Goal: Task Accomplishment & Management: Manage account settings

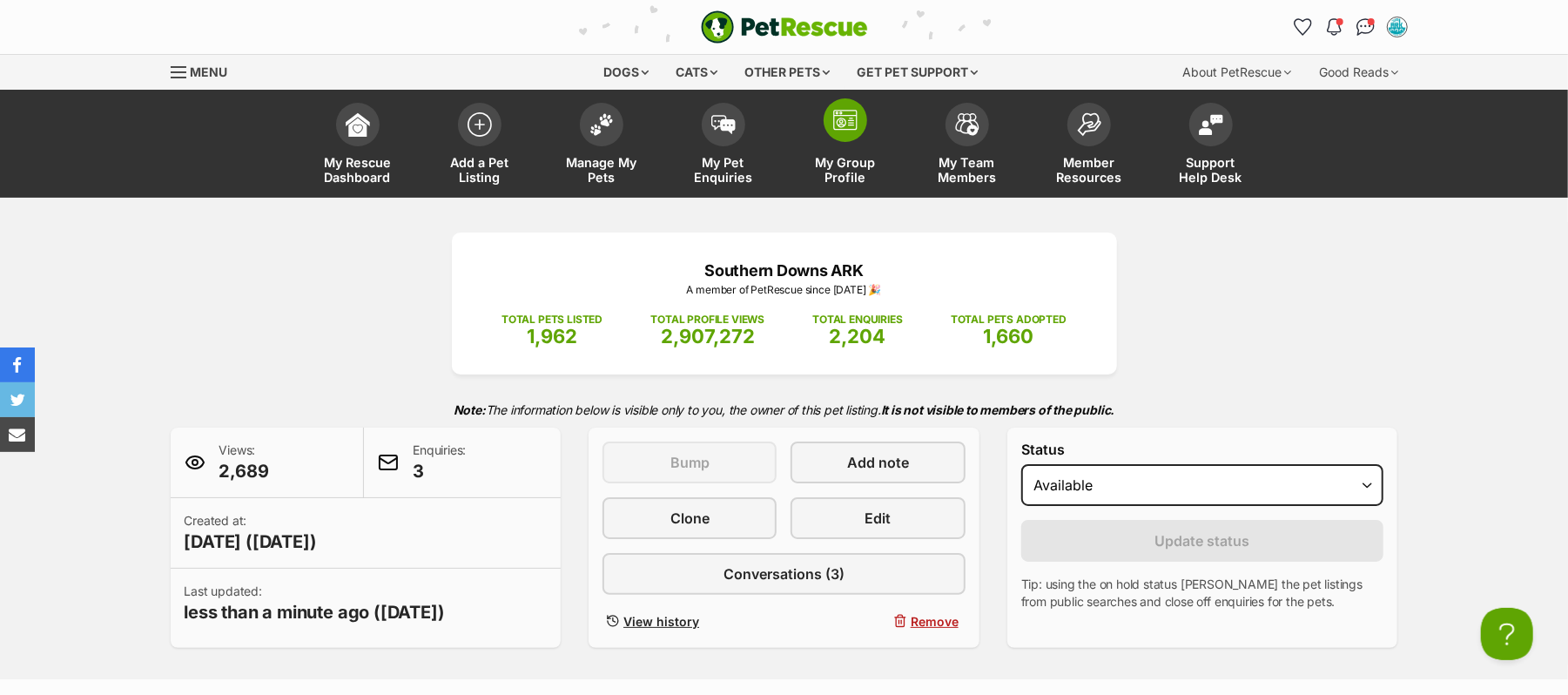
click at [839, 130] on img at bounding box center [844, 120] width 24 height 20
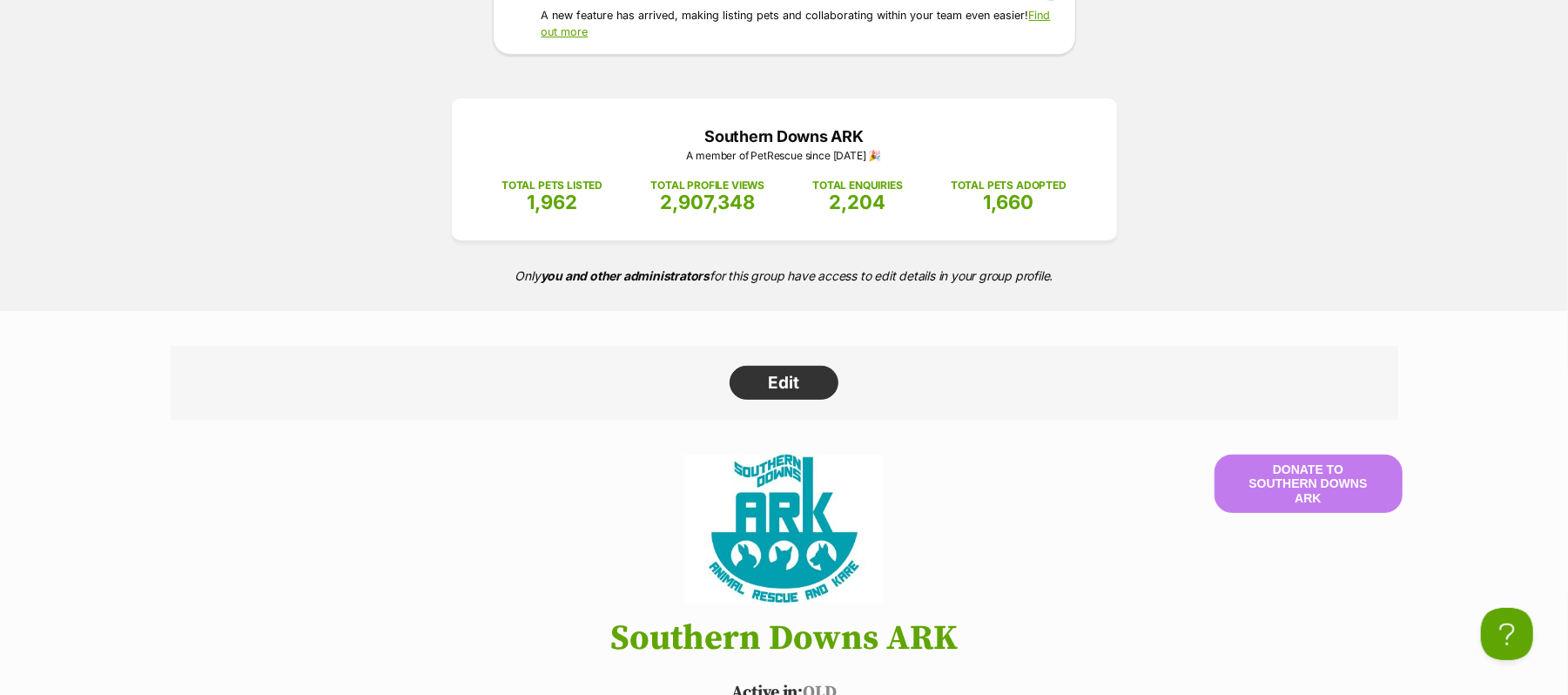
scroll to position [116, 0]
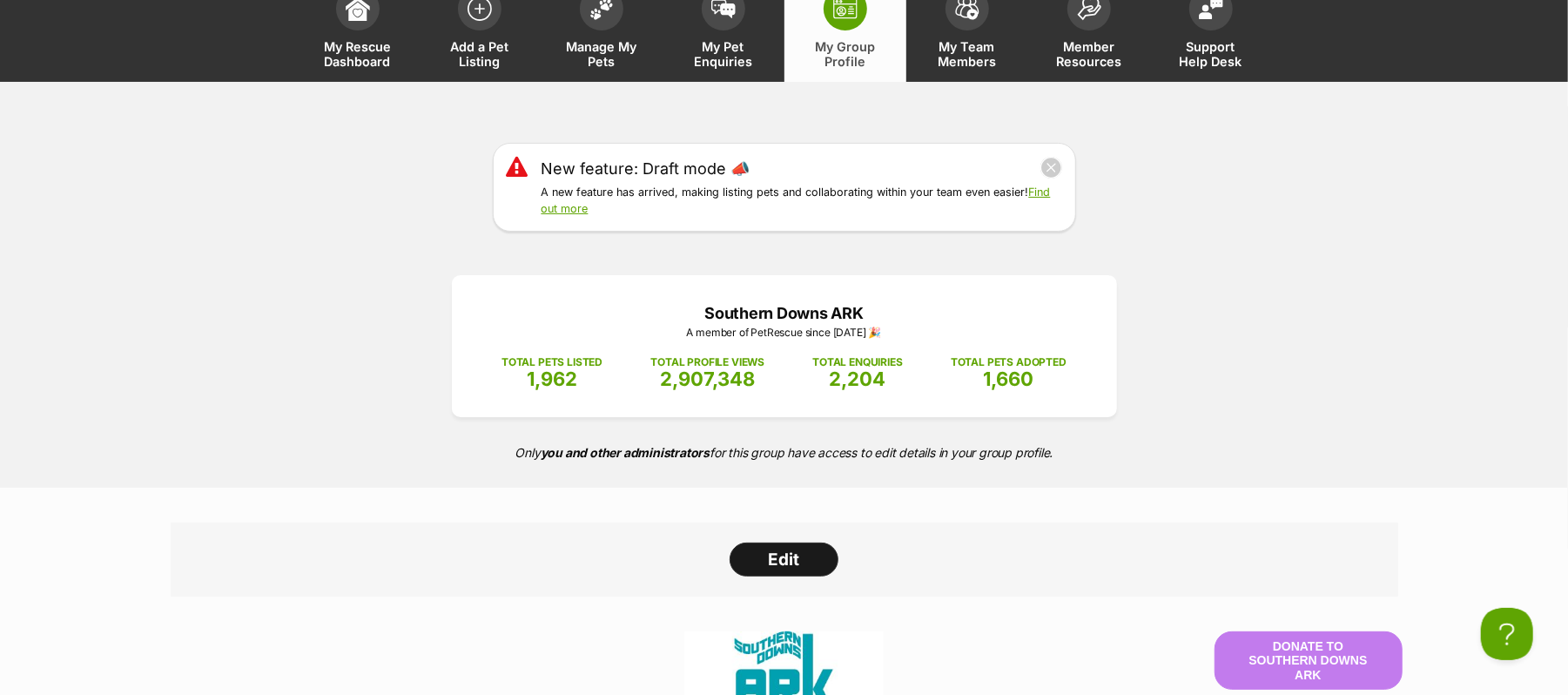
click at [784, 577] on link "Edit" at bounding box center [784, 560] width 109 height 35
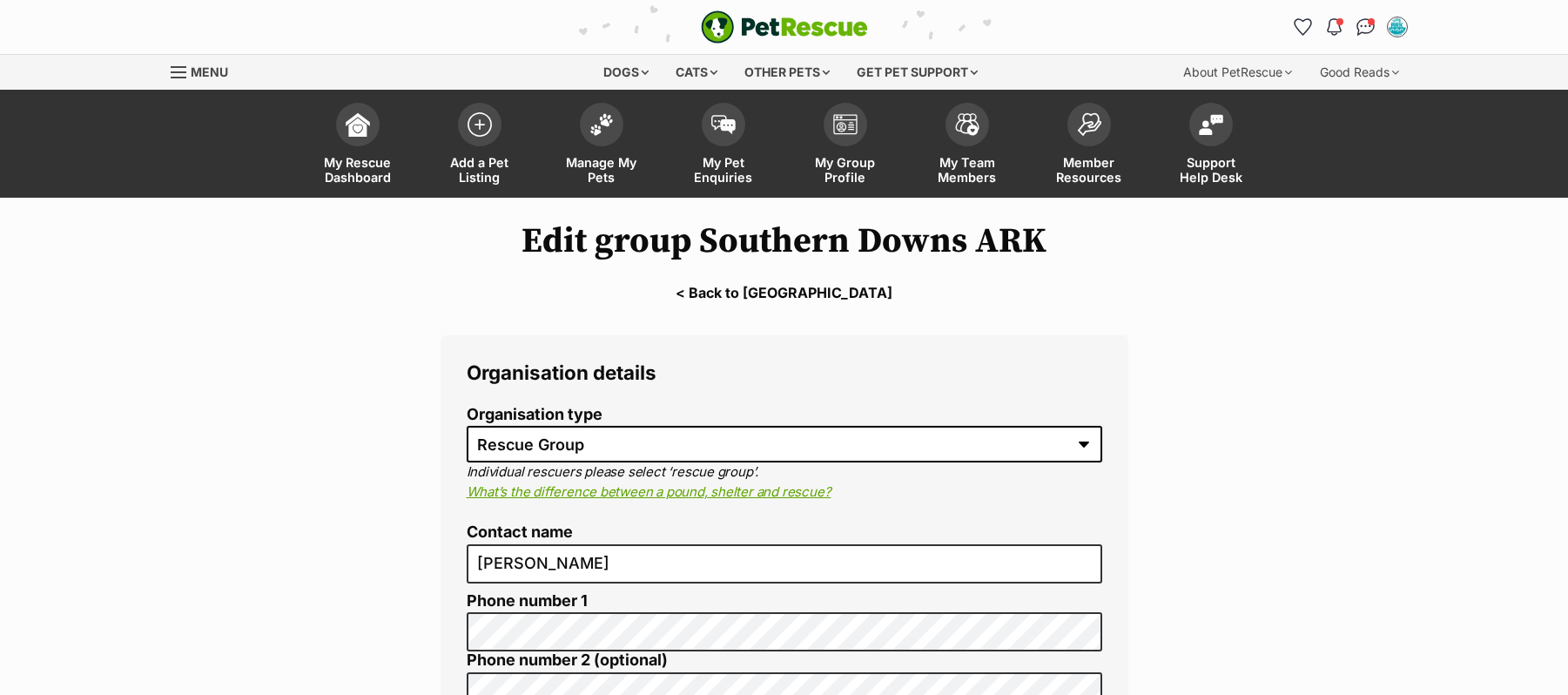
select select "rescue group"
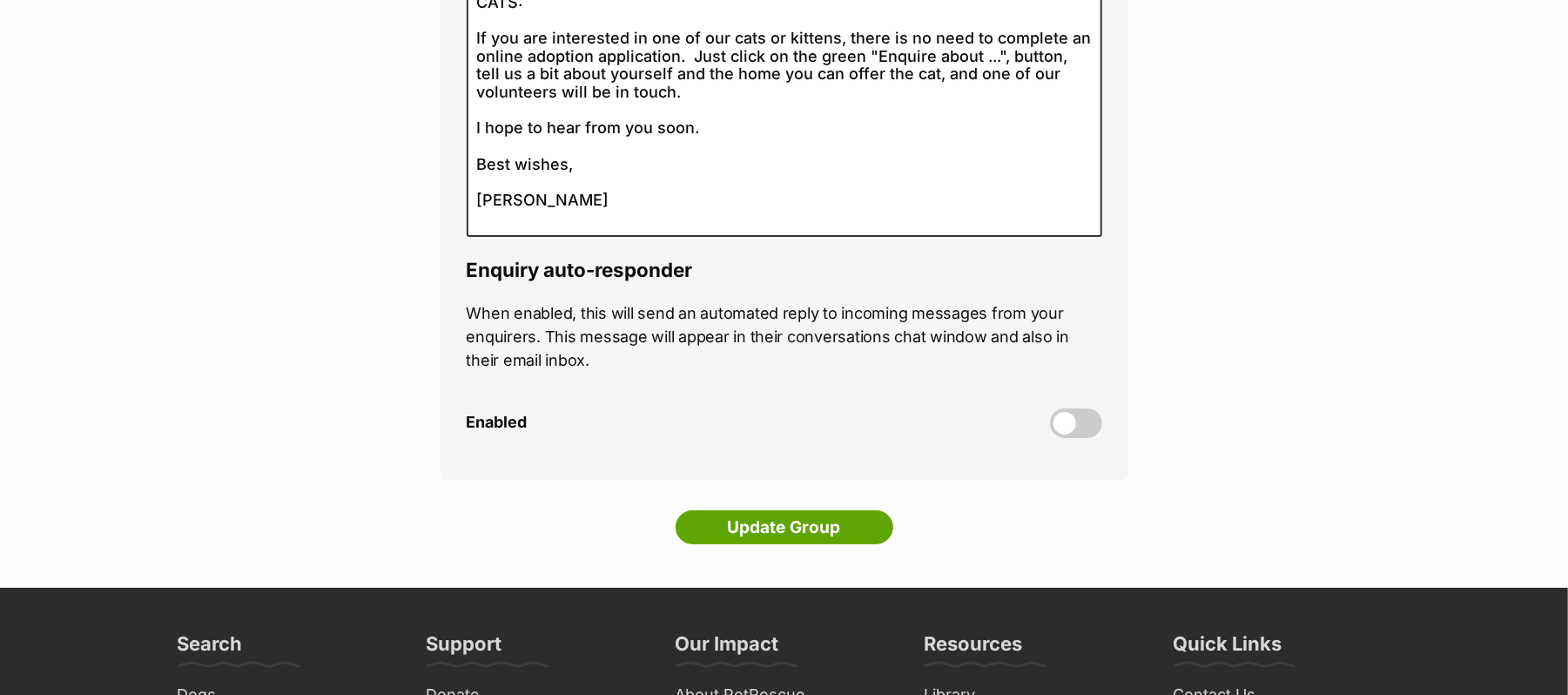
scroll to position [4878, 0]
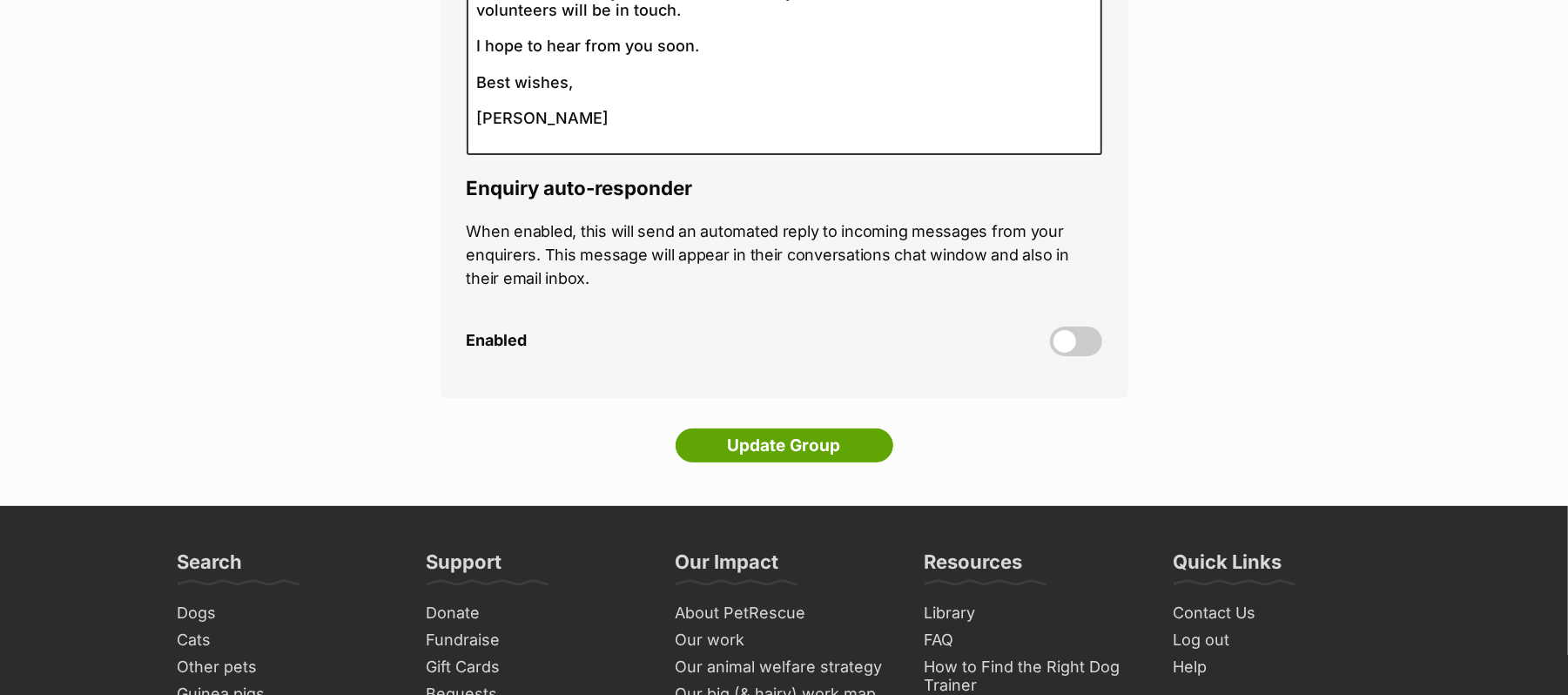
click at [1091, 356] on span at bounding box center [1076, 342] width 53 height 29
click at [0, 0] on input "Enabled" at bounding box center [0, 0] width 0 height 0
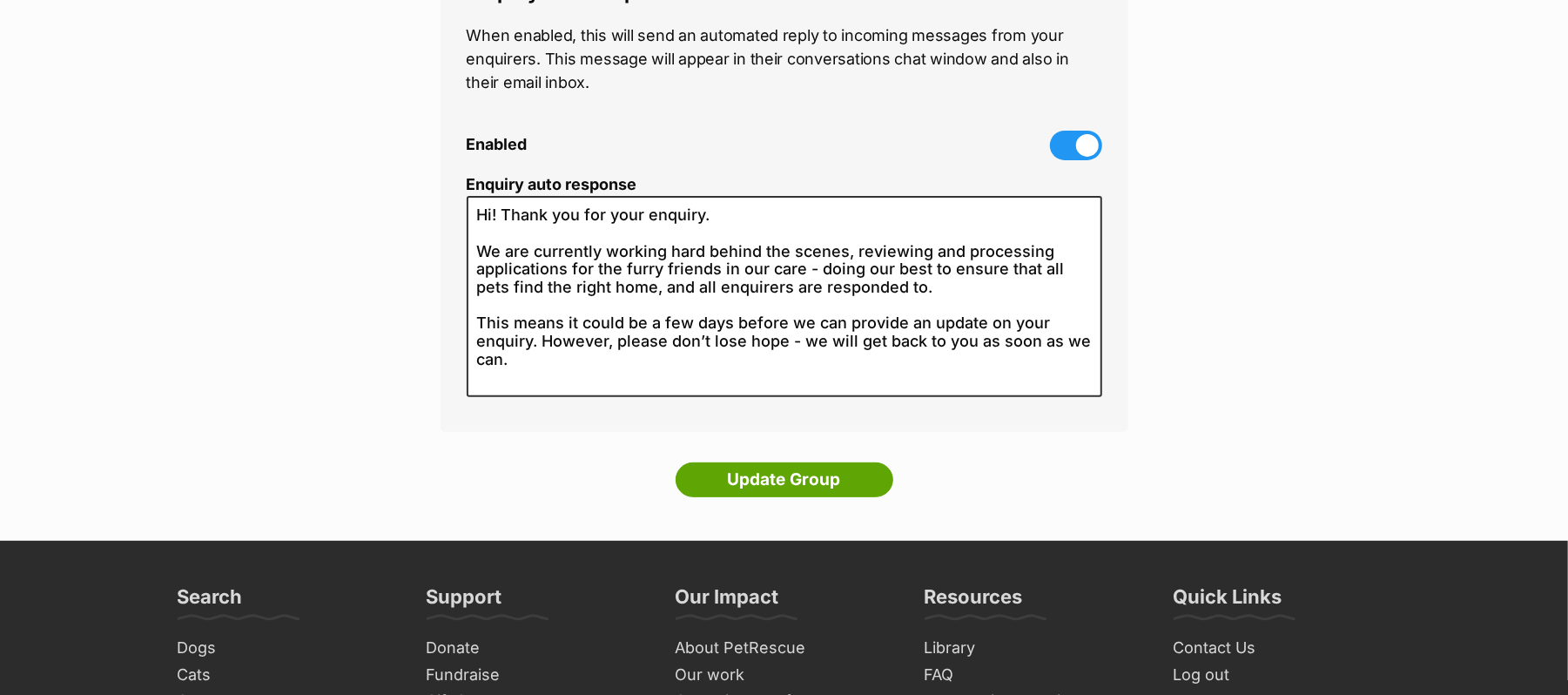
scroll to position [5109, 0]
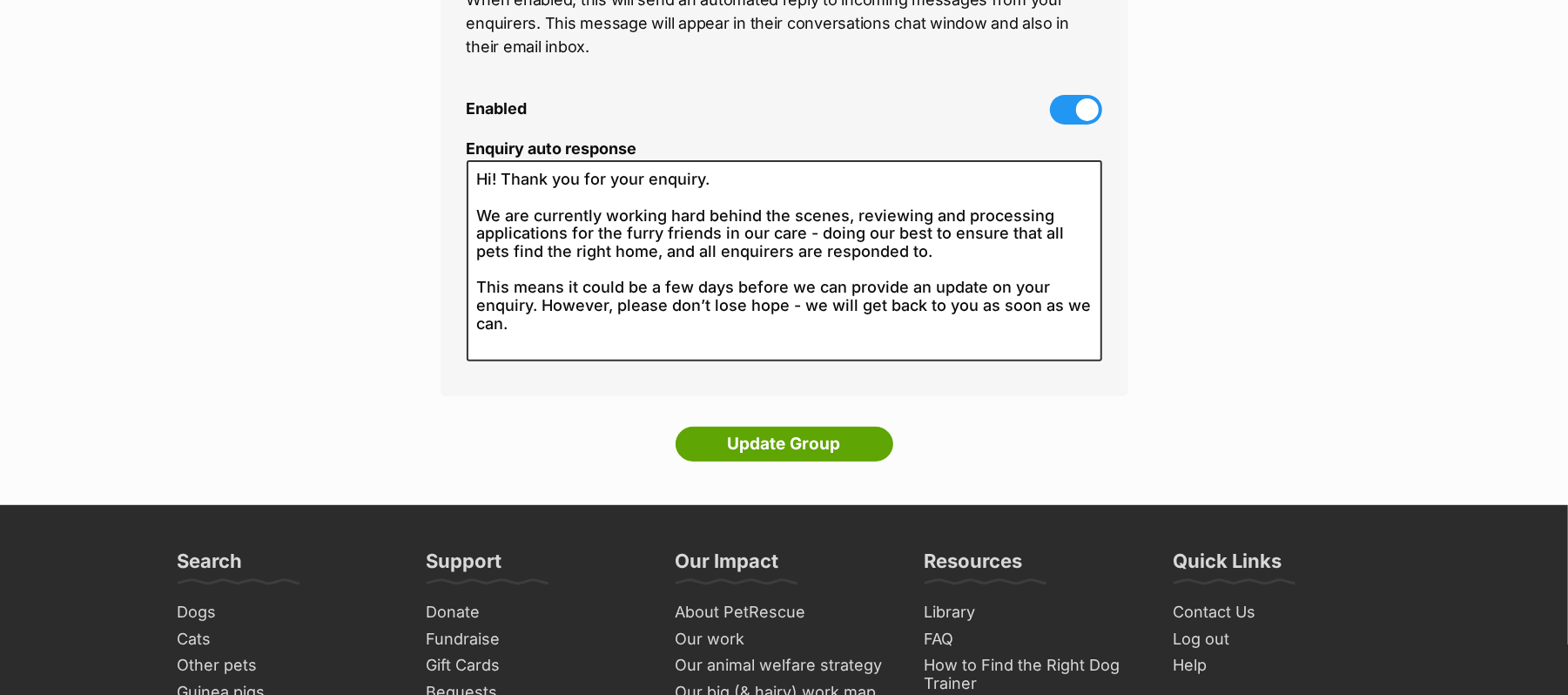
click at [1071, 125] on span at bounding box center [1076, 110] width 53 height 29
click at [0, 0] on input "Enabled" at bounding box center [0, 0] width 0 height 0
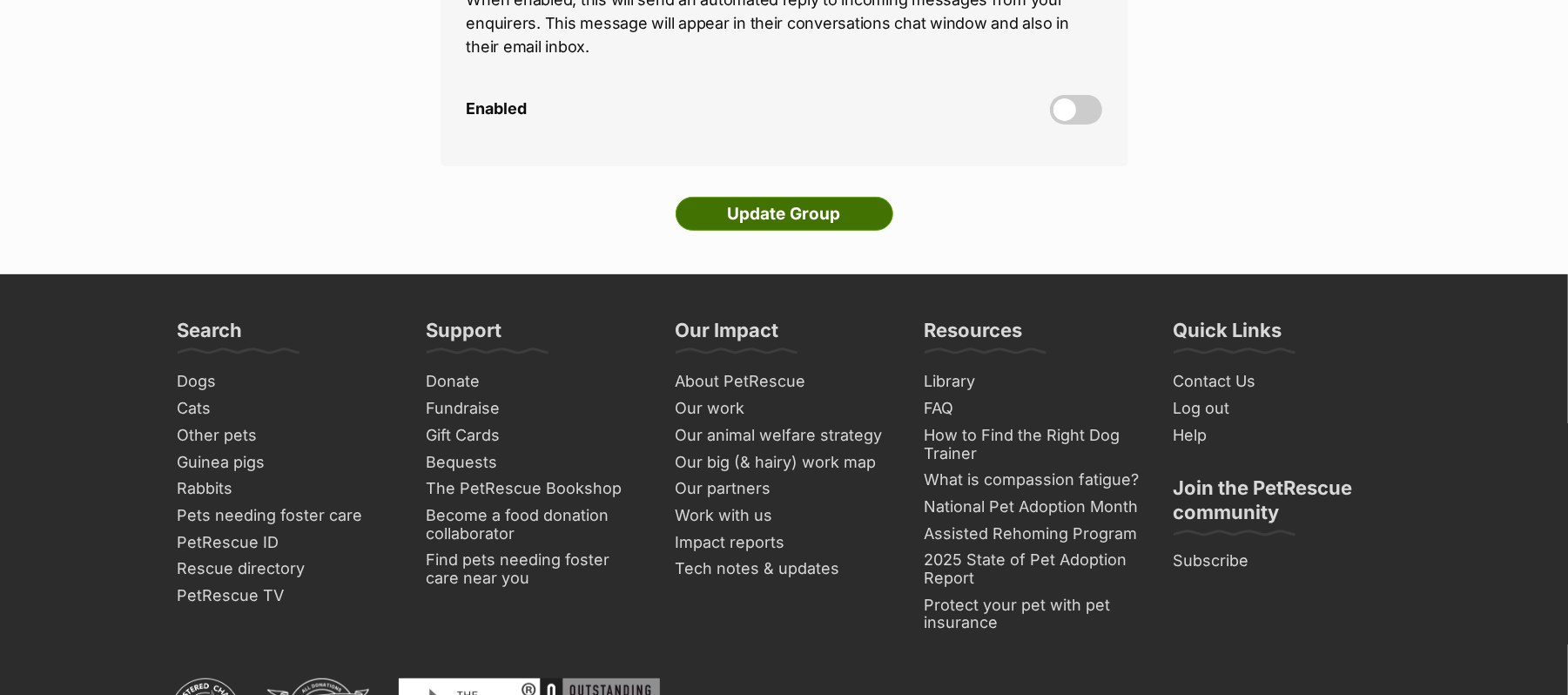
click at [813, 232] on input "Update Group" at bounding box center [784, 214] width 218 height 35
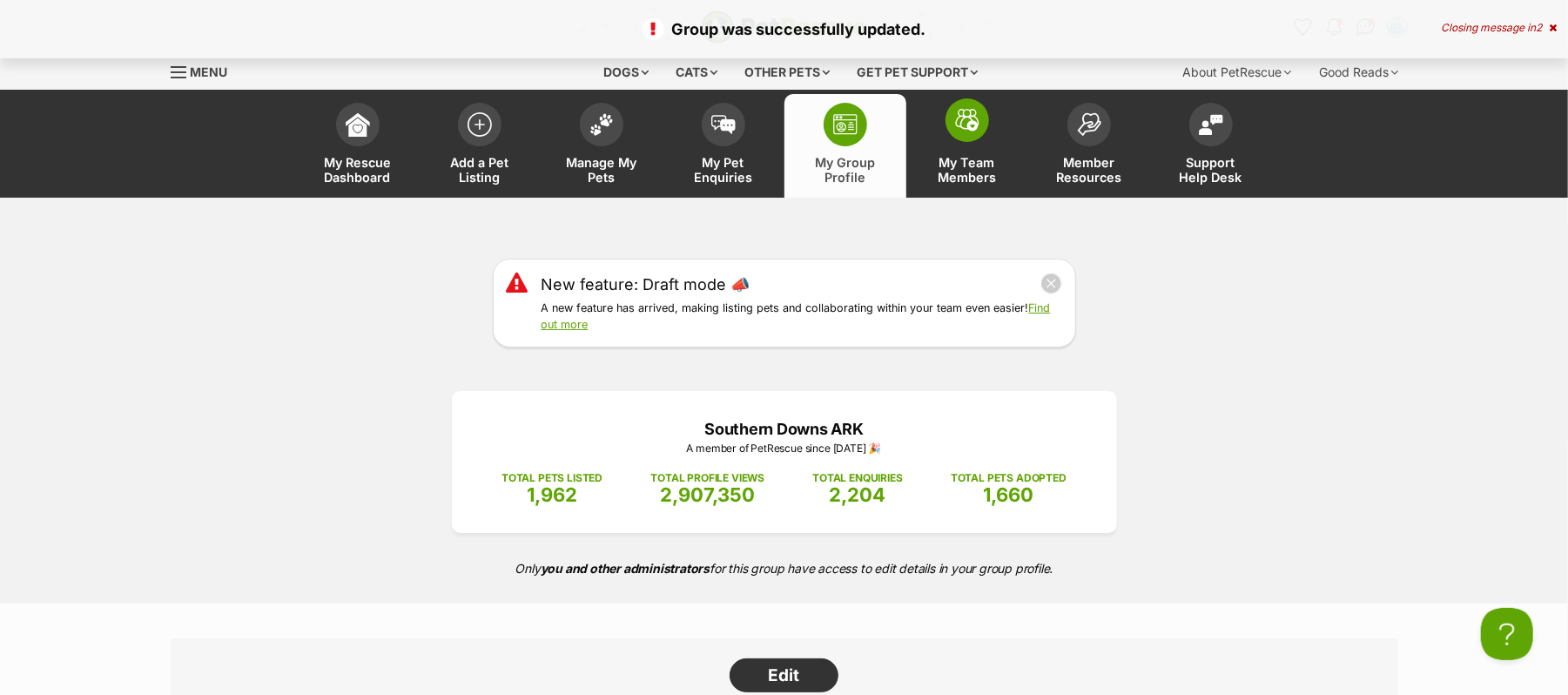
click at [980, 136] on span at bounding box center [967, 120] width 44 height 44
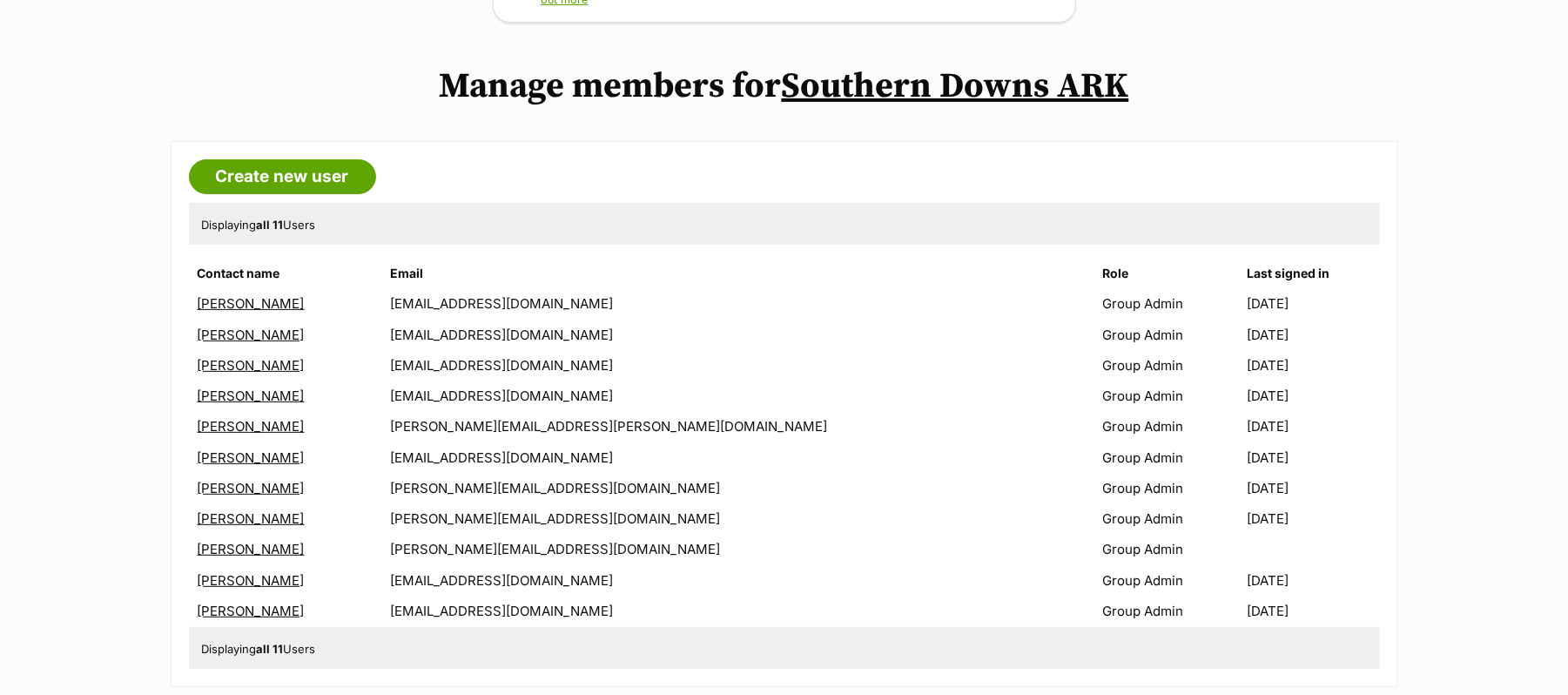
scroll to position [348, 0]
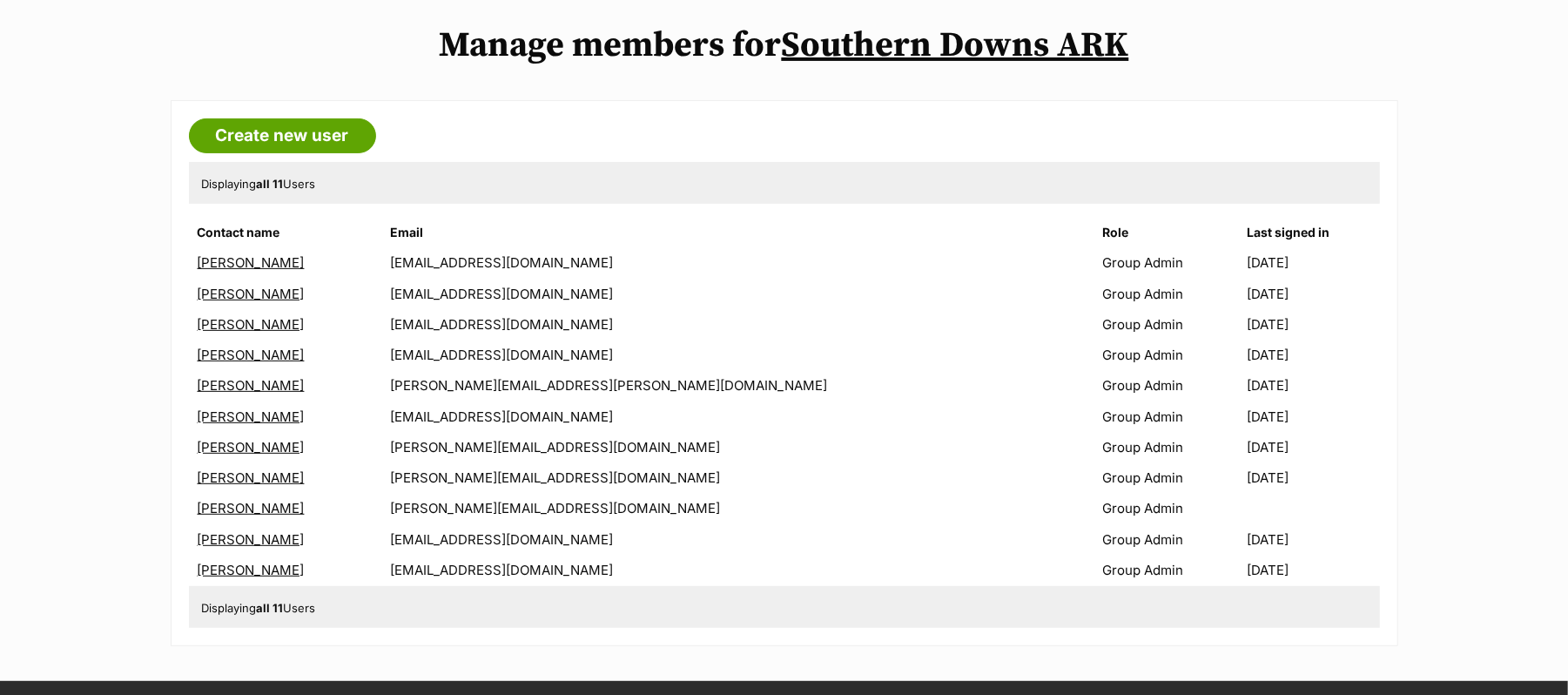
click at [248, 456] on link "[PERSON_NAME]" at bounding box center [251, 447] width 107 height 17
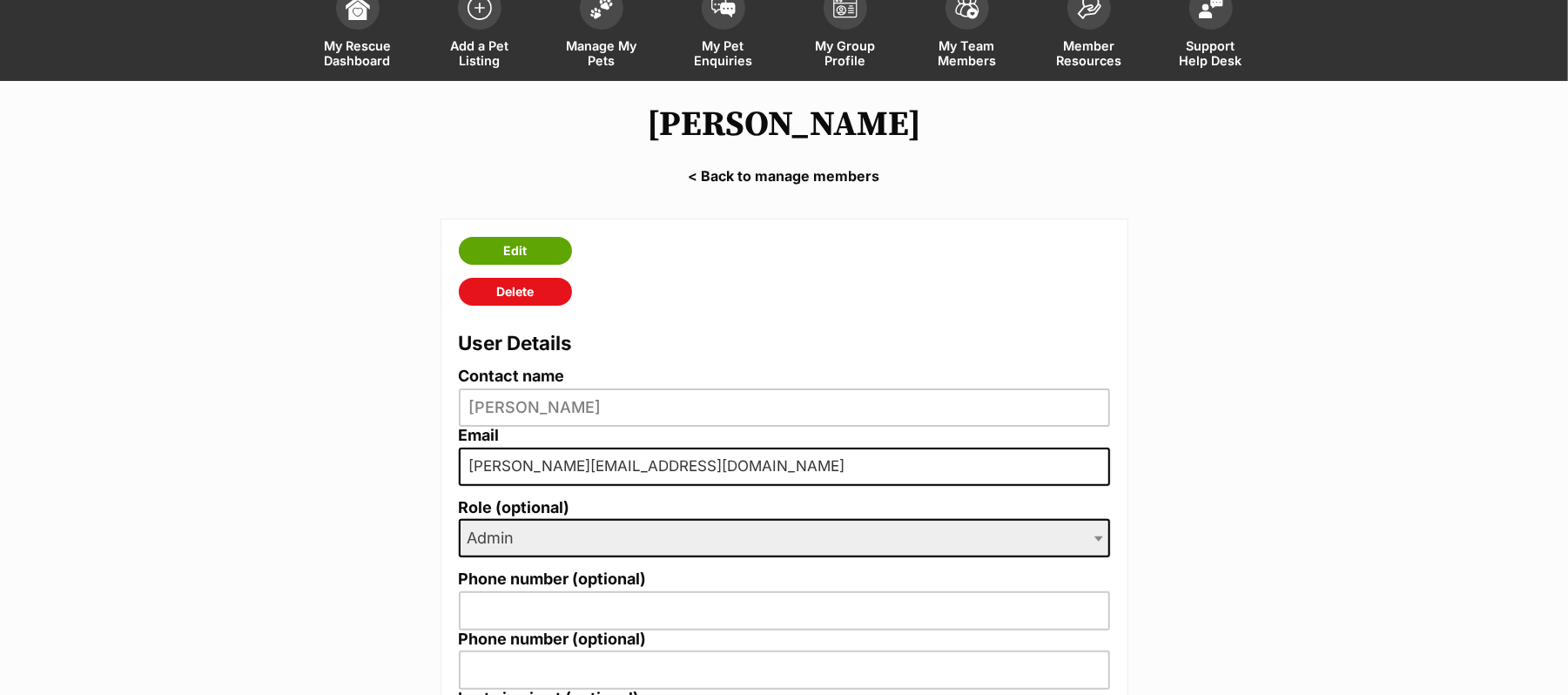
scroll to position [232, 0]
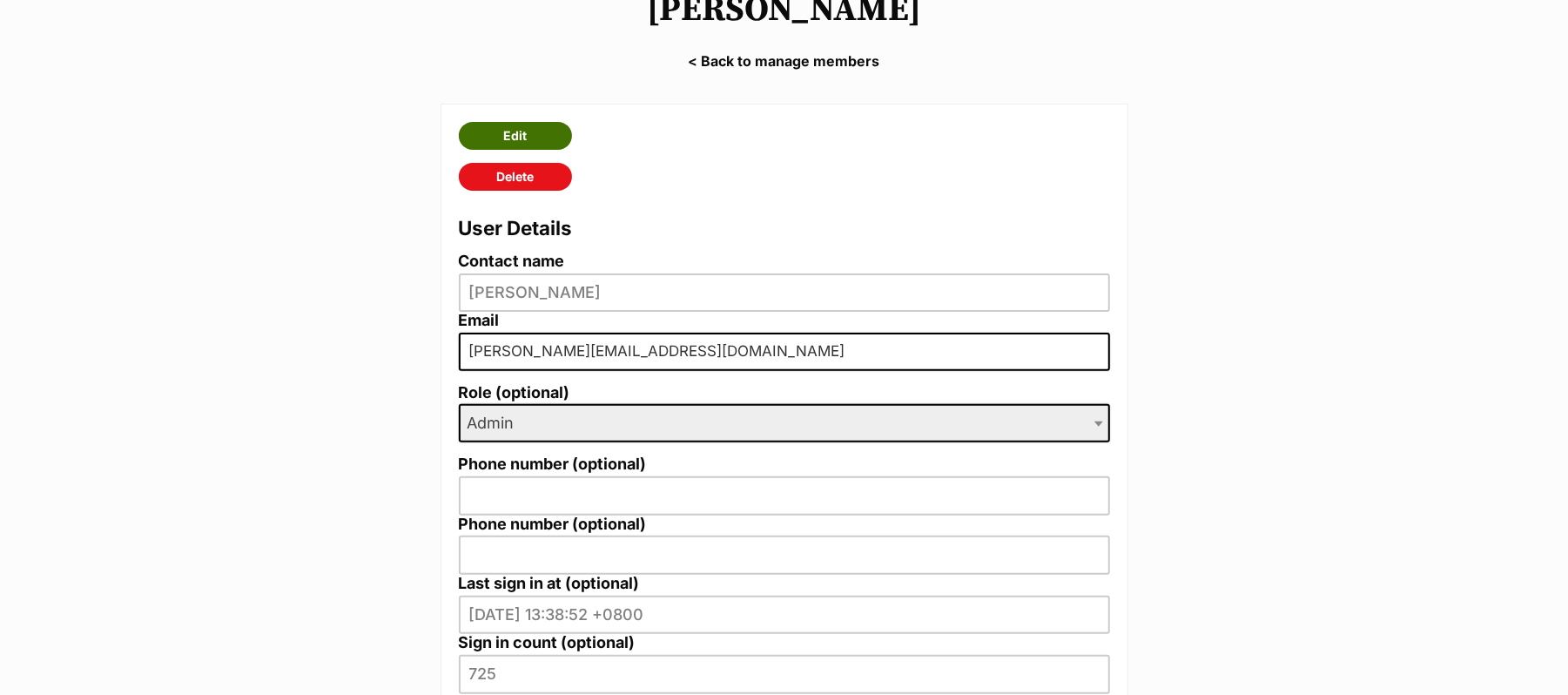
click at [499, 150] on link "Edit" at bounding box center [516, 135] width 113 height 28
click at [1093, 443] on span at bounding box center [1100, 422] width 18 height 38
click at [1094, 426] on b at bounding box center [1098, 423] width 9 height 5
click at [537, 150] on link "Edit" at bounding box center [516, 135] width 113 height 28
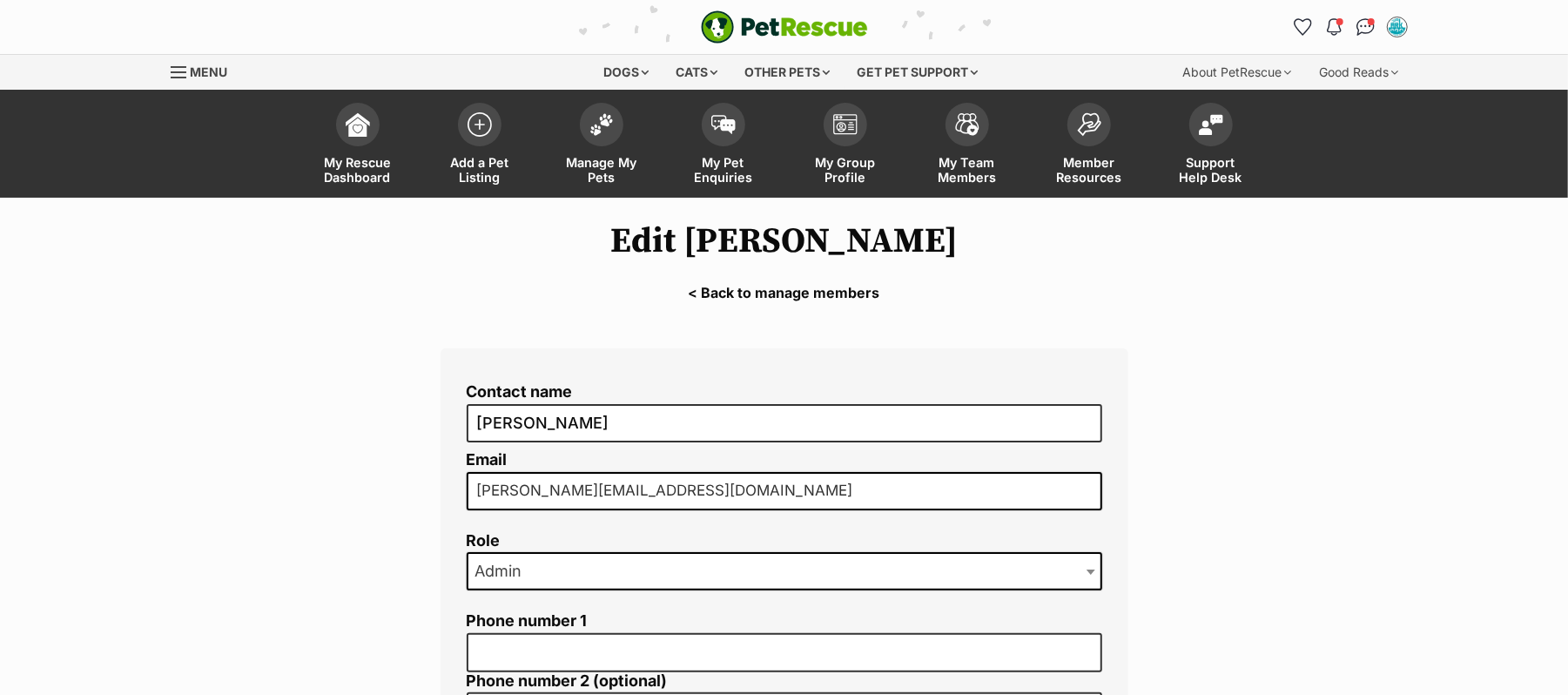
drag, startPoint x: 750, startPoint y: 513, endPoint x: 199, endPoint y: 586, distance: 555.8
type input "[EMAIL_ADDRESS][DOMAIN_NAME]"
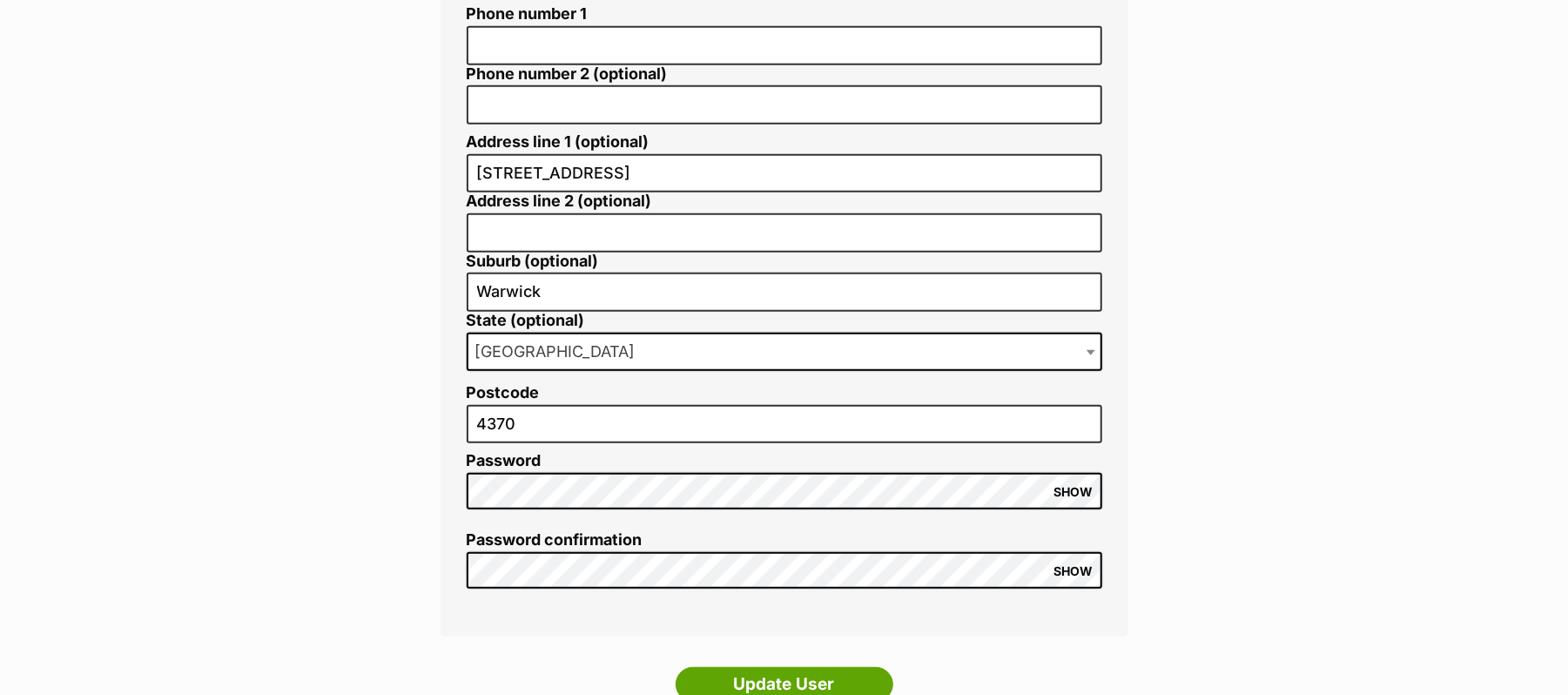
scroll to position [697, 0]
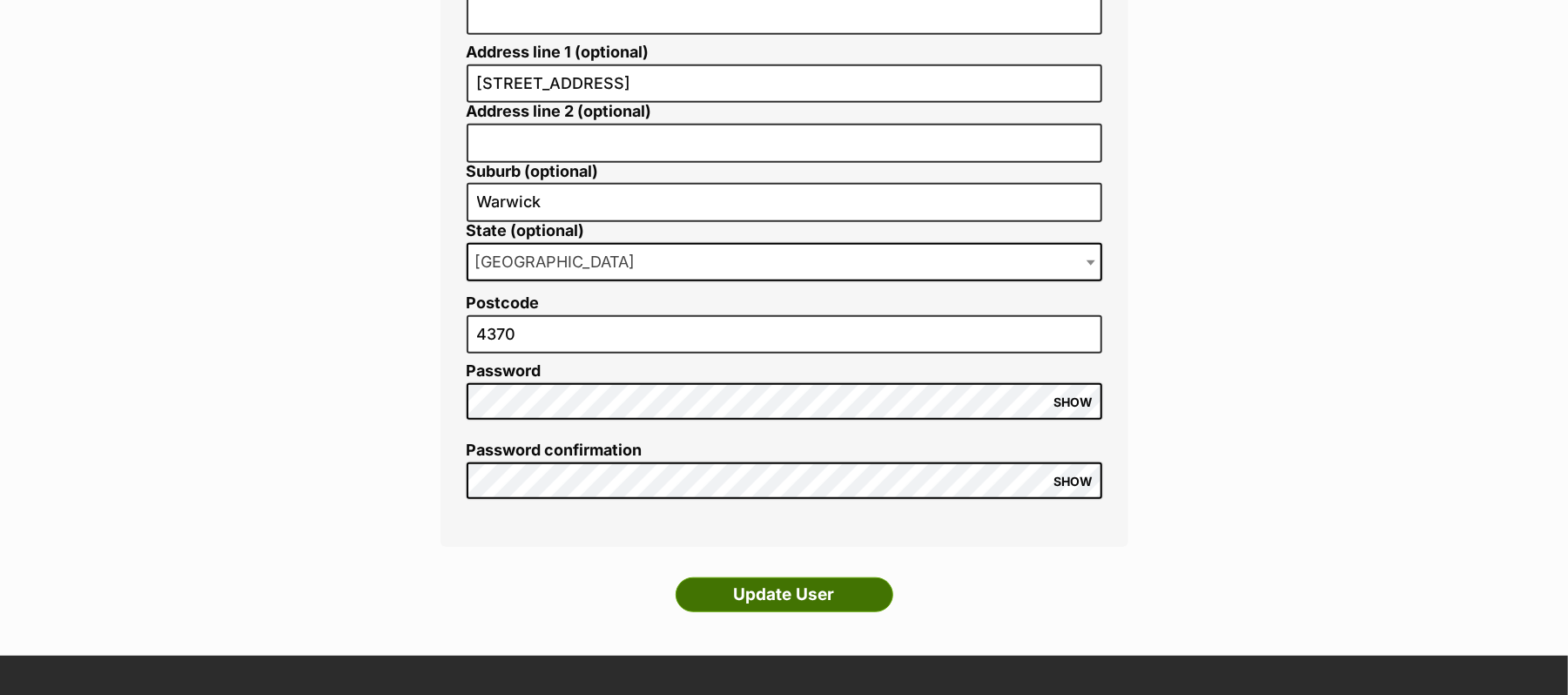
click at [802, 612] on input "Update User" at bounding box center [784, 595] width 218 height 35
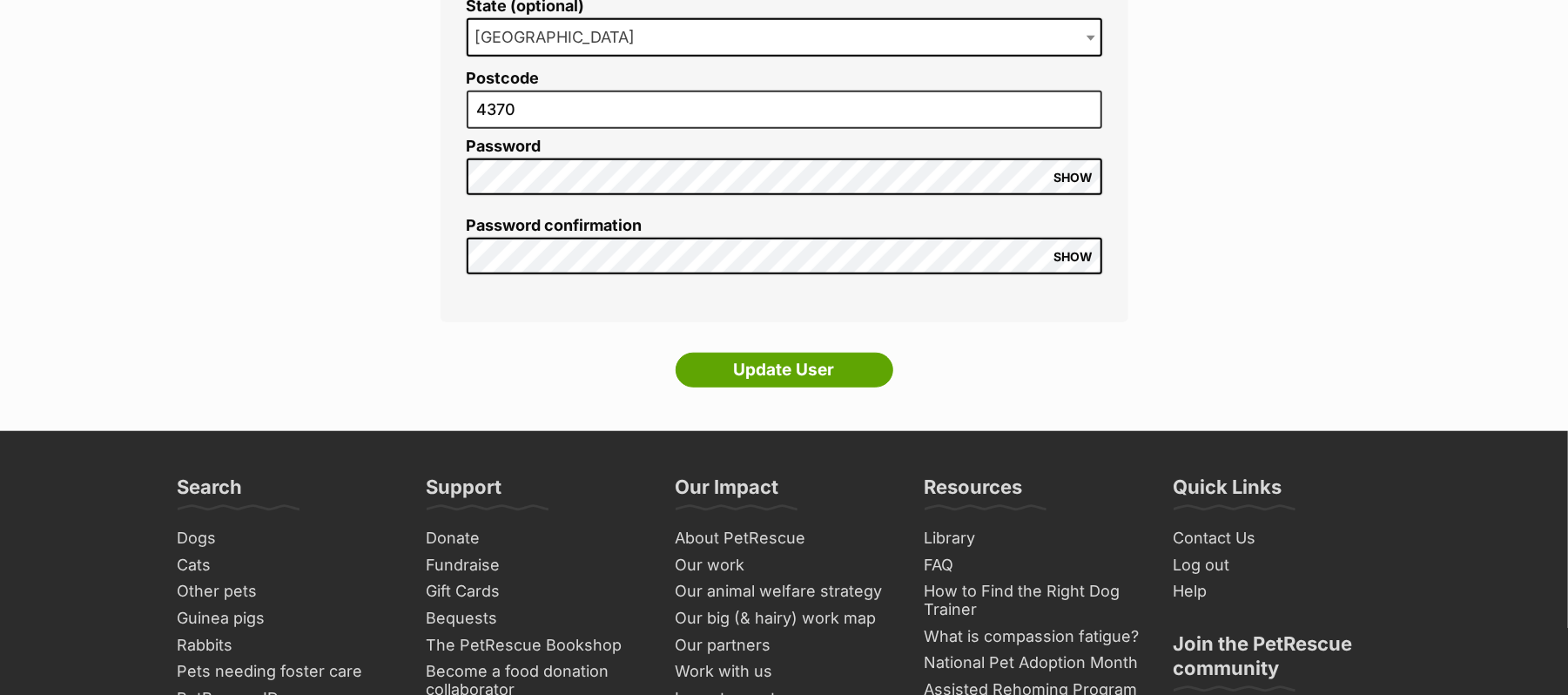
scroll to position [929, 0]
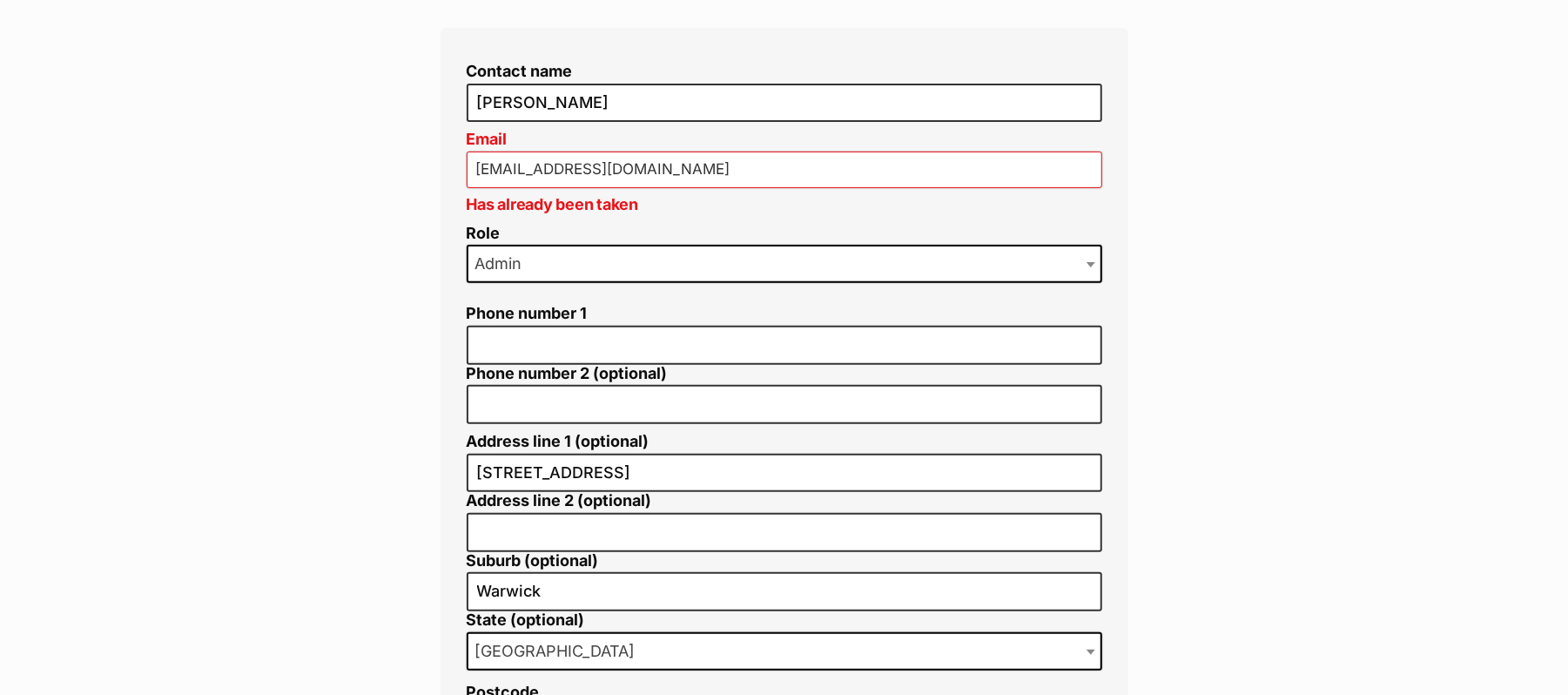
scroll to position [232, 0]
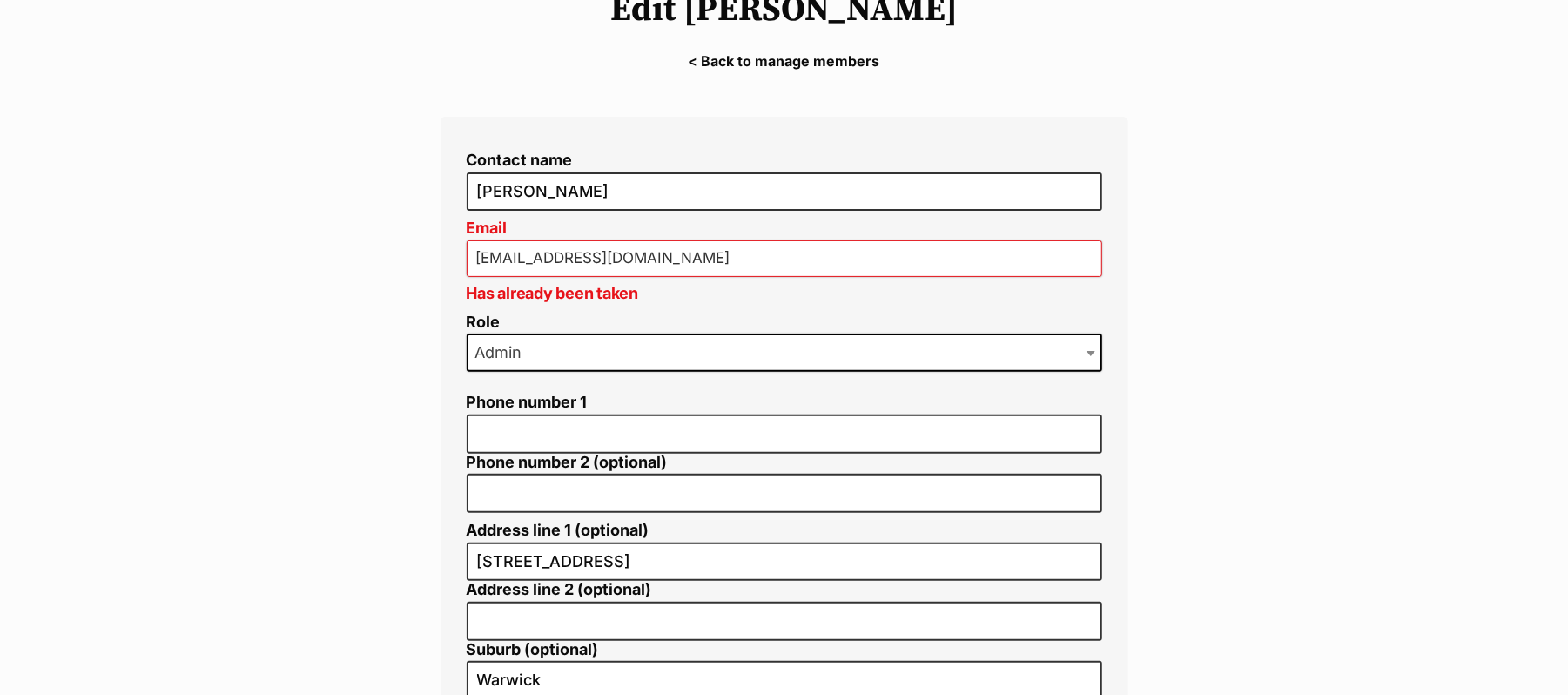
click at [771, 277] on input "[EMAIL_ADDRESS][DOMAIN_NAME]" at bounding box center [784, 259] width 635 height 37
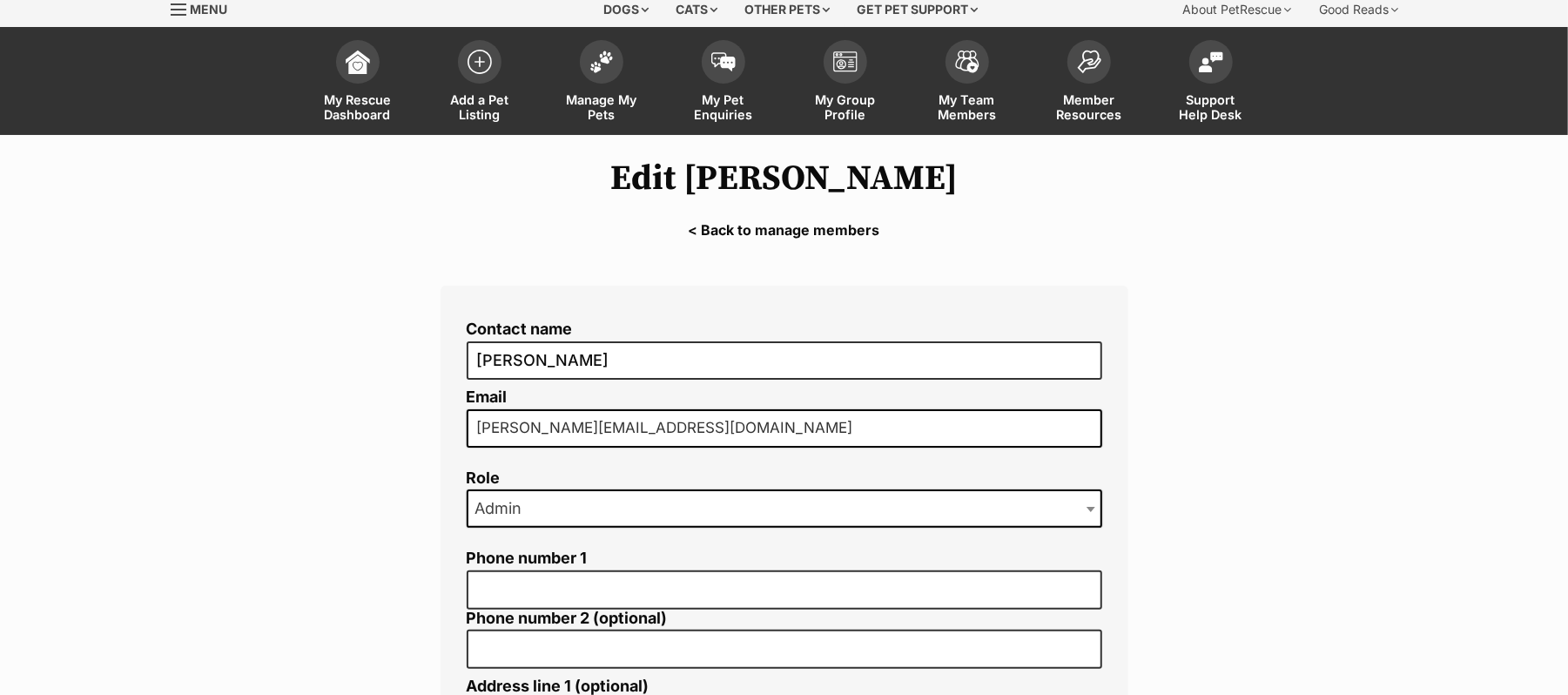
scroll to position [232, 0]
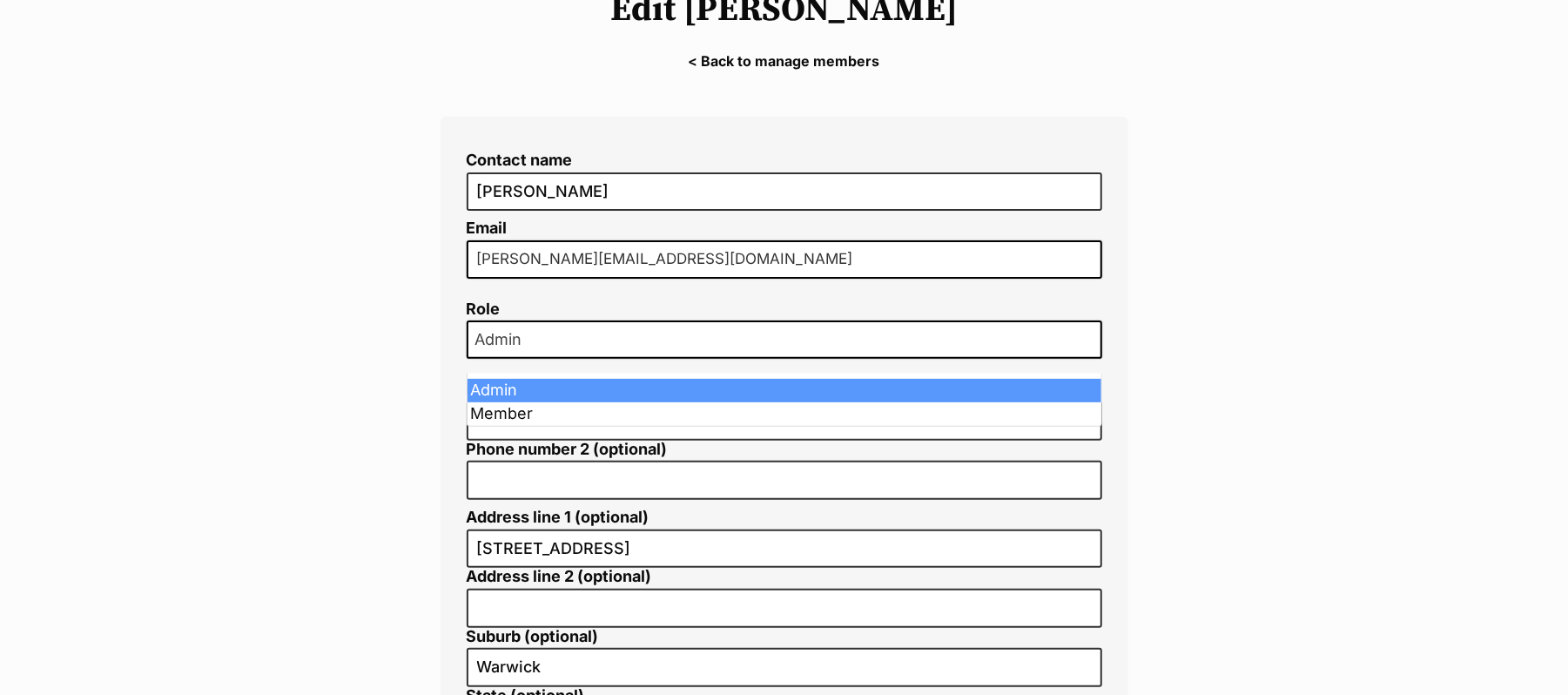
click at [1087, 352] on span at bounding box center [1092, 339] width 18 height 38
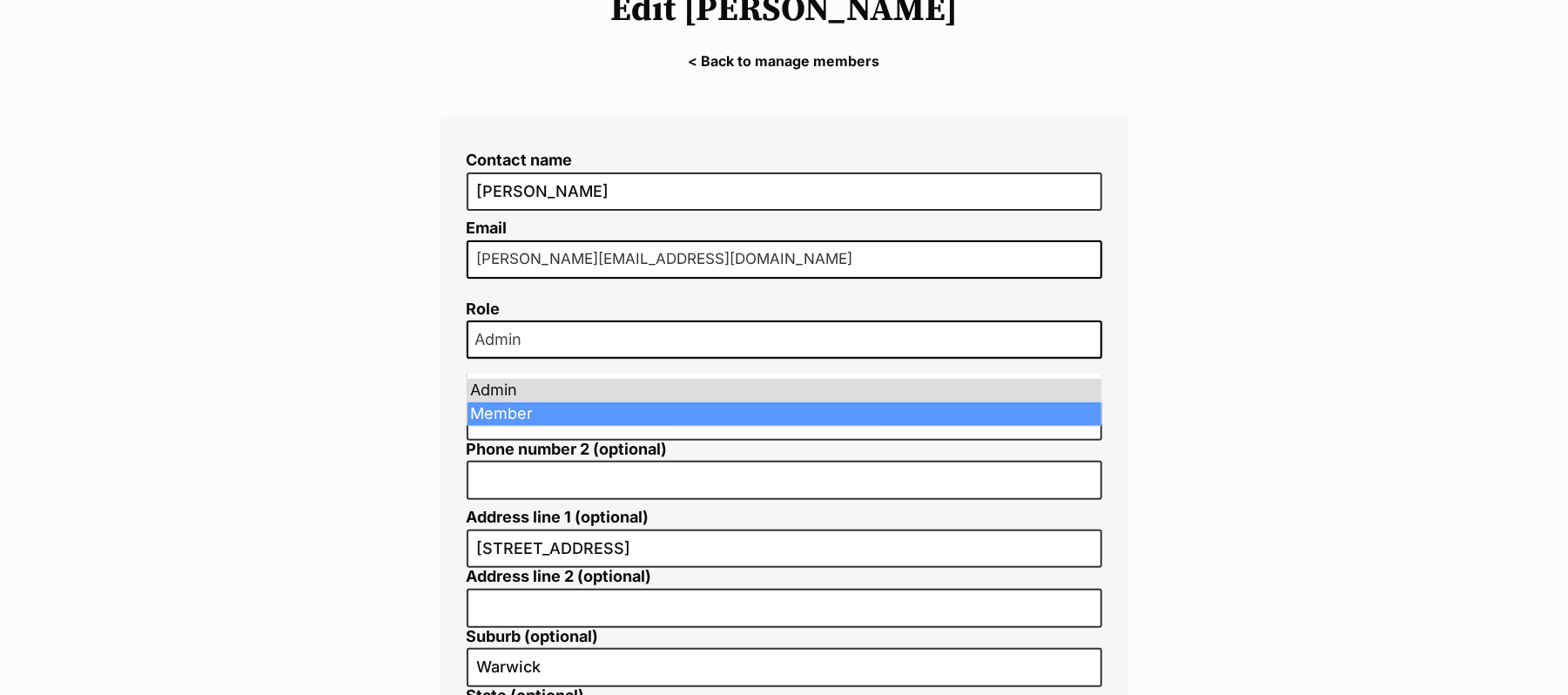
select select "3"
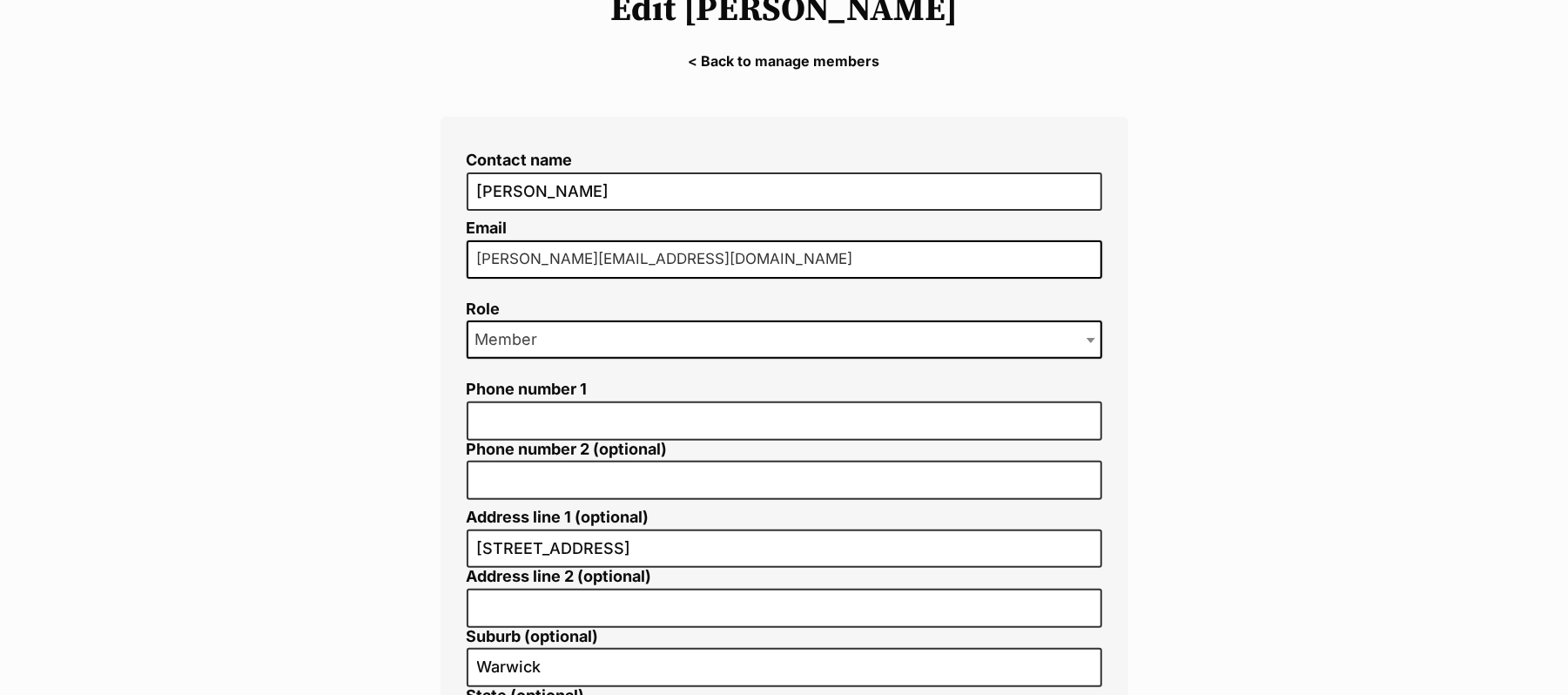
click at [696, 278] on input "[PERSON_NAME][EMAIL_ADDRESS][DOMAIN_NAME]" at bounding box center [784, 259] width 635 height 38
type input "[EMAIL_ADDRESS][DOMAIN_NAME]"
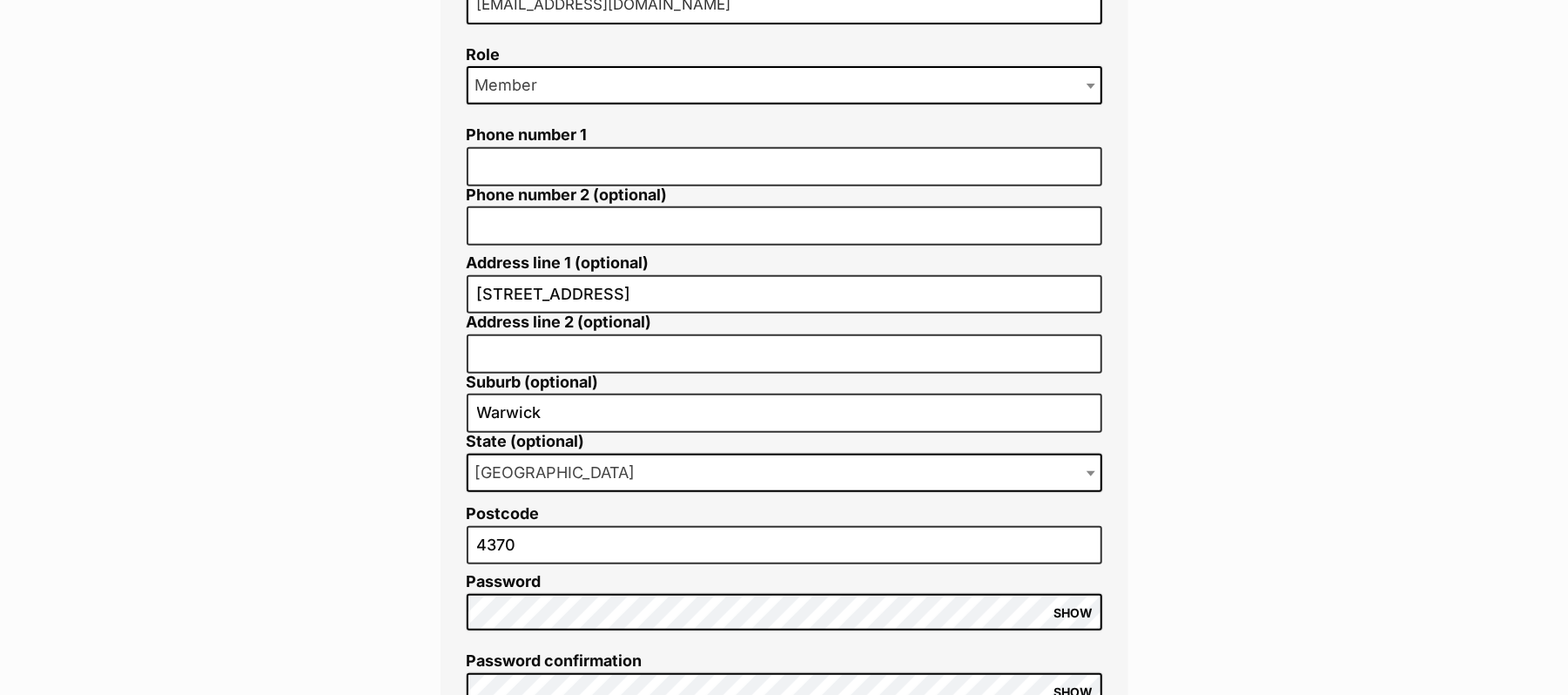
scroll to position [697, 0]
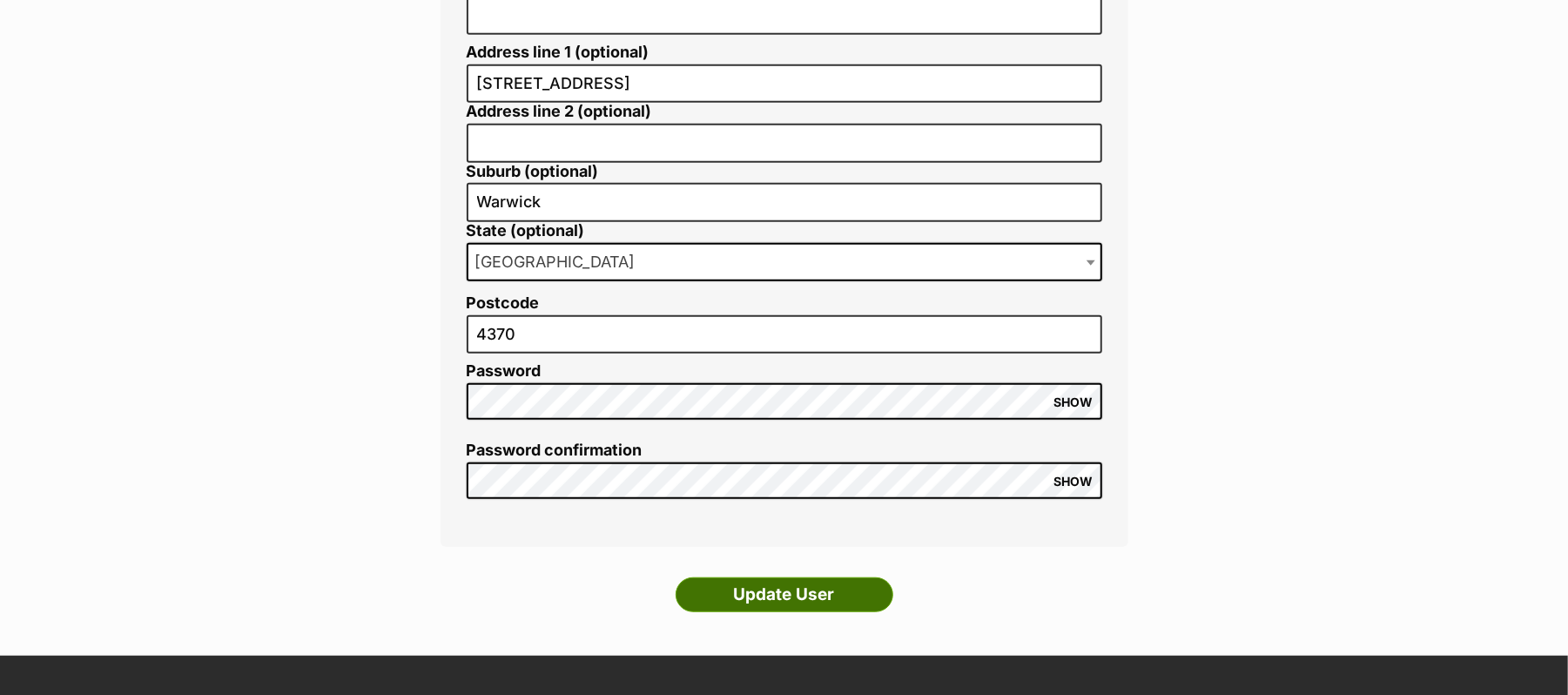
click at [840, 601] on input "Update User" at bounding box center [784, 595] width 218 height 35
click at [813, 608] on input "Update User" at bounding box center [784, 595] width 218 height 35
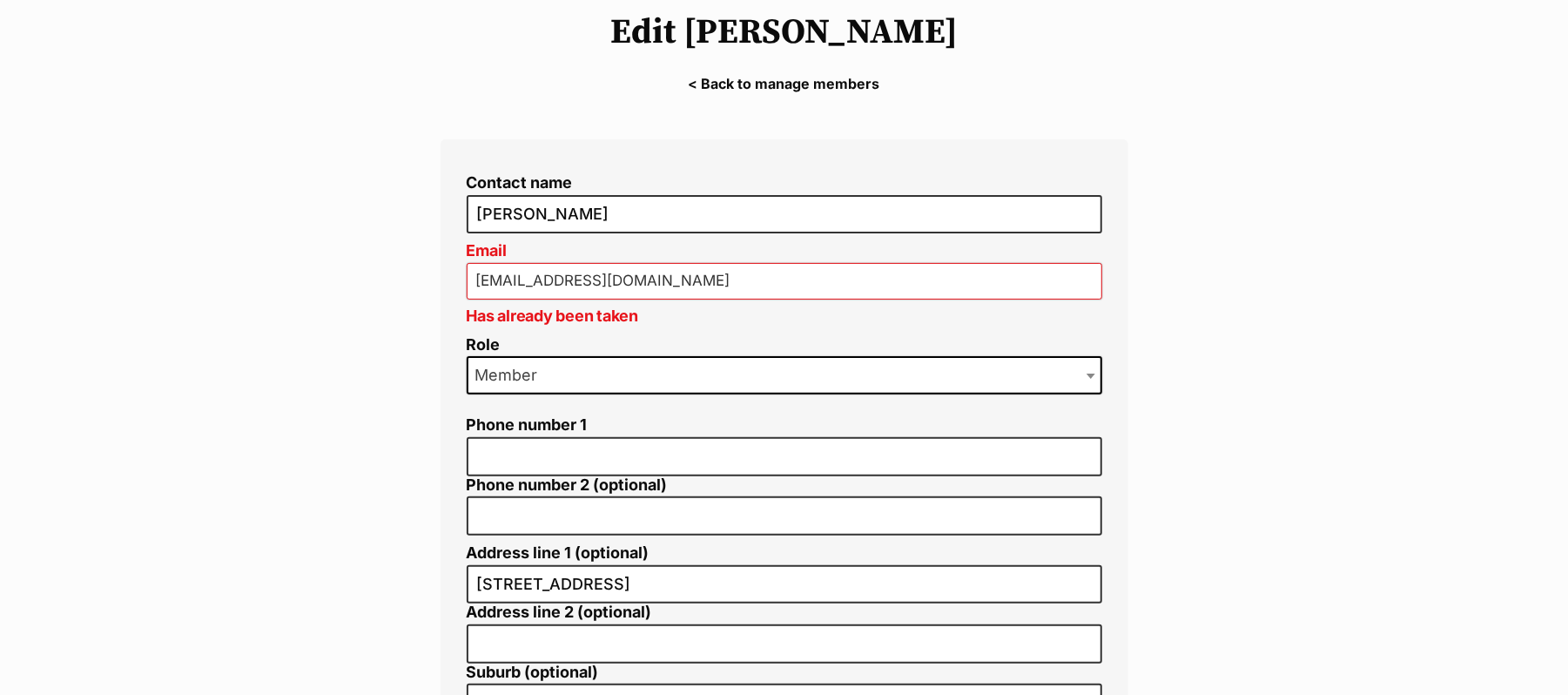
scroll to position [232, 0]
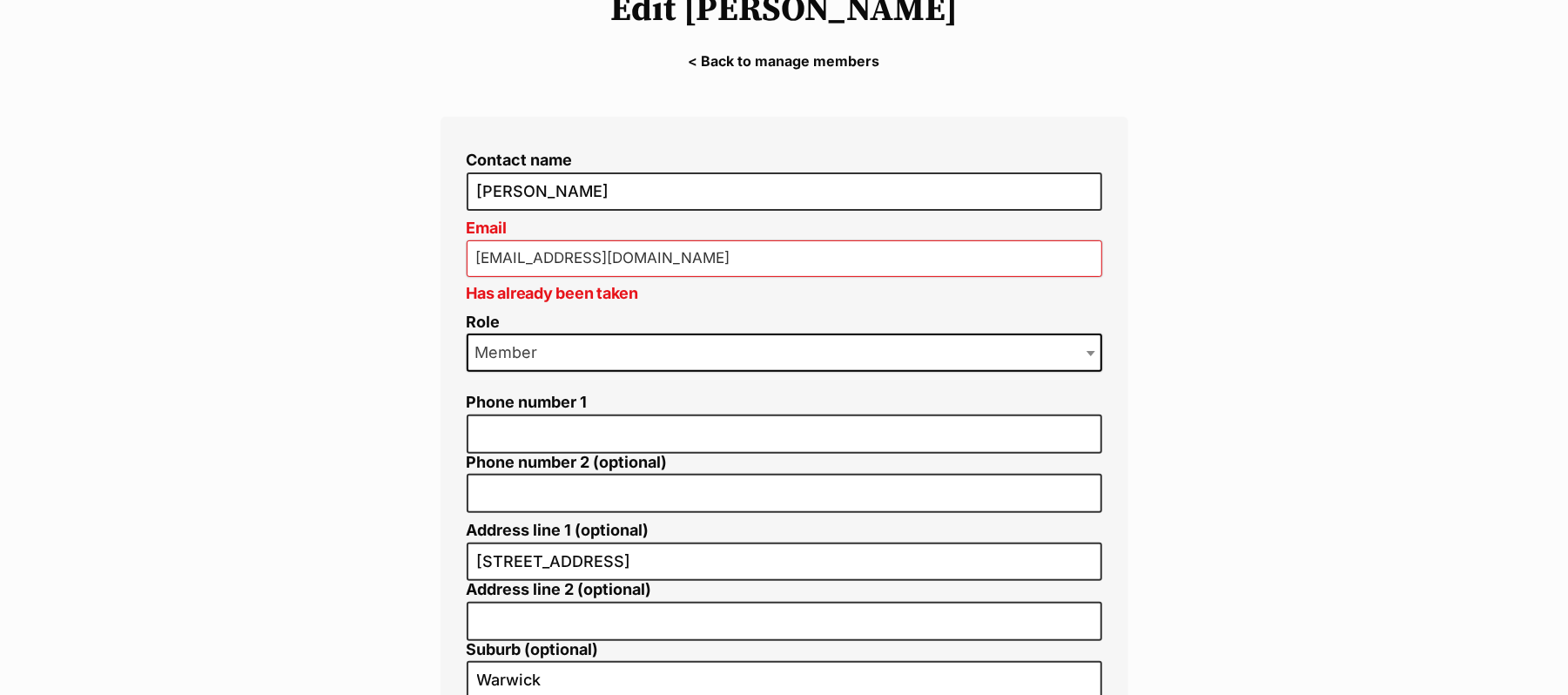
click at [1091, 366] on span at bounding box center [1092, 352] width 18 height 38
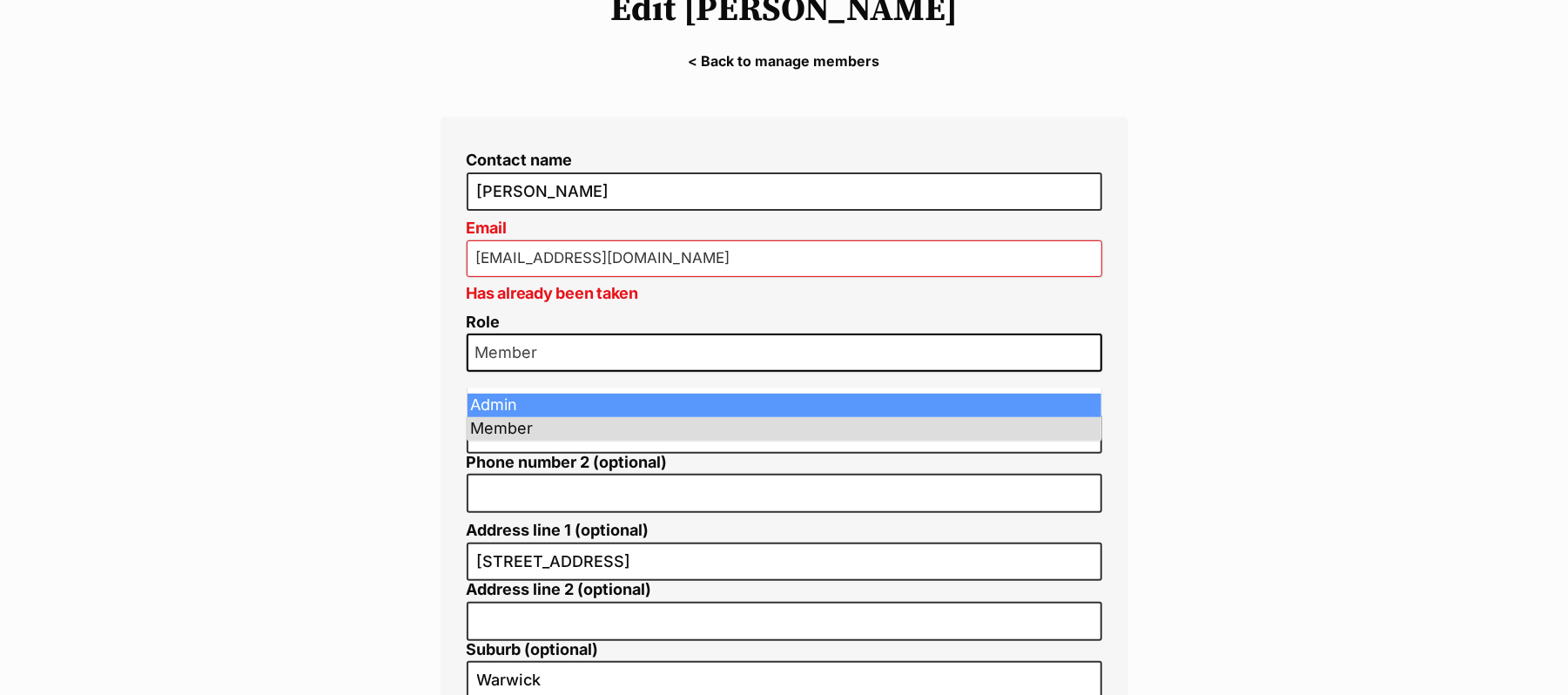
select select "2"
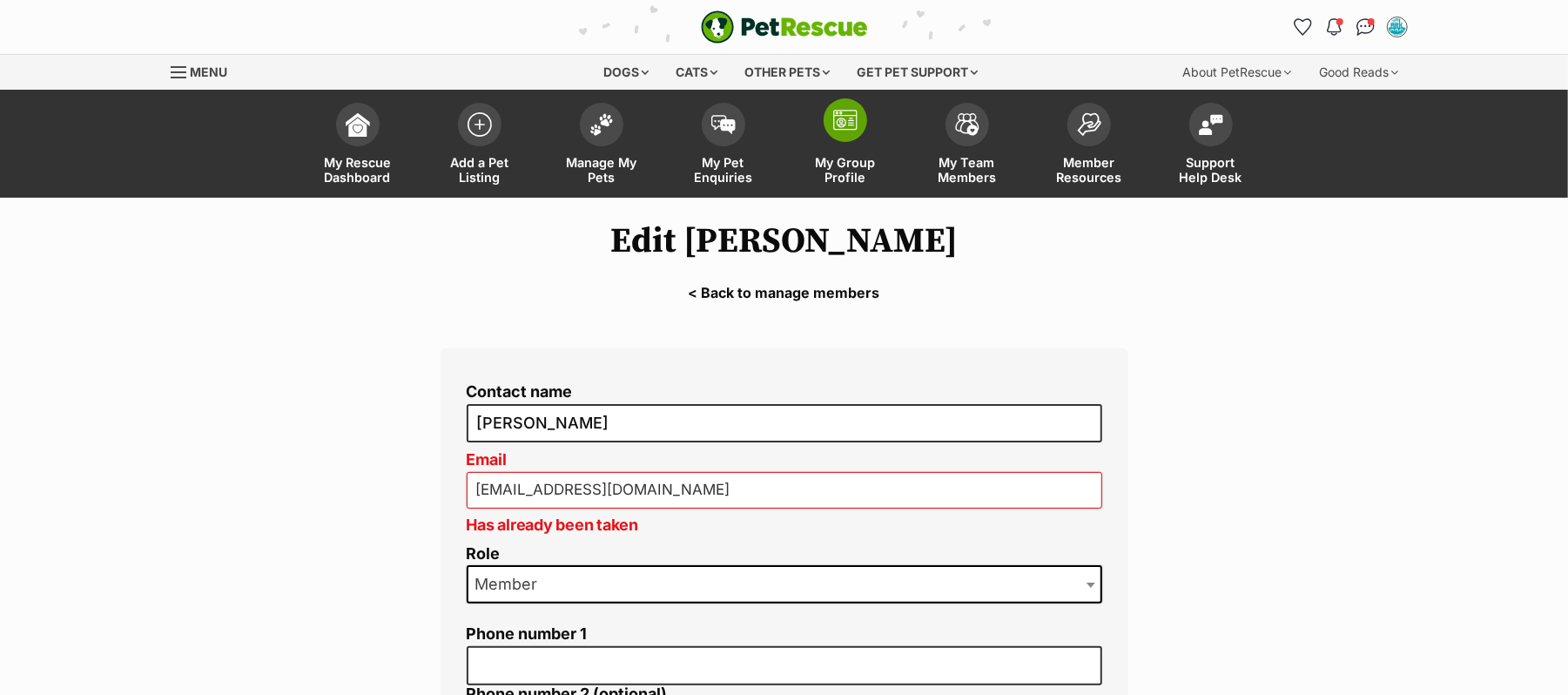
click at [851, 130] on img at bounding box center [844, 120] width 24 height 20
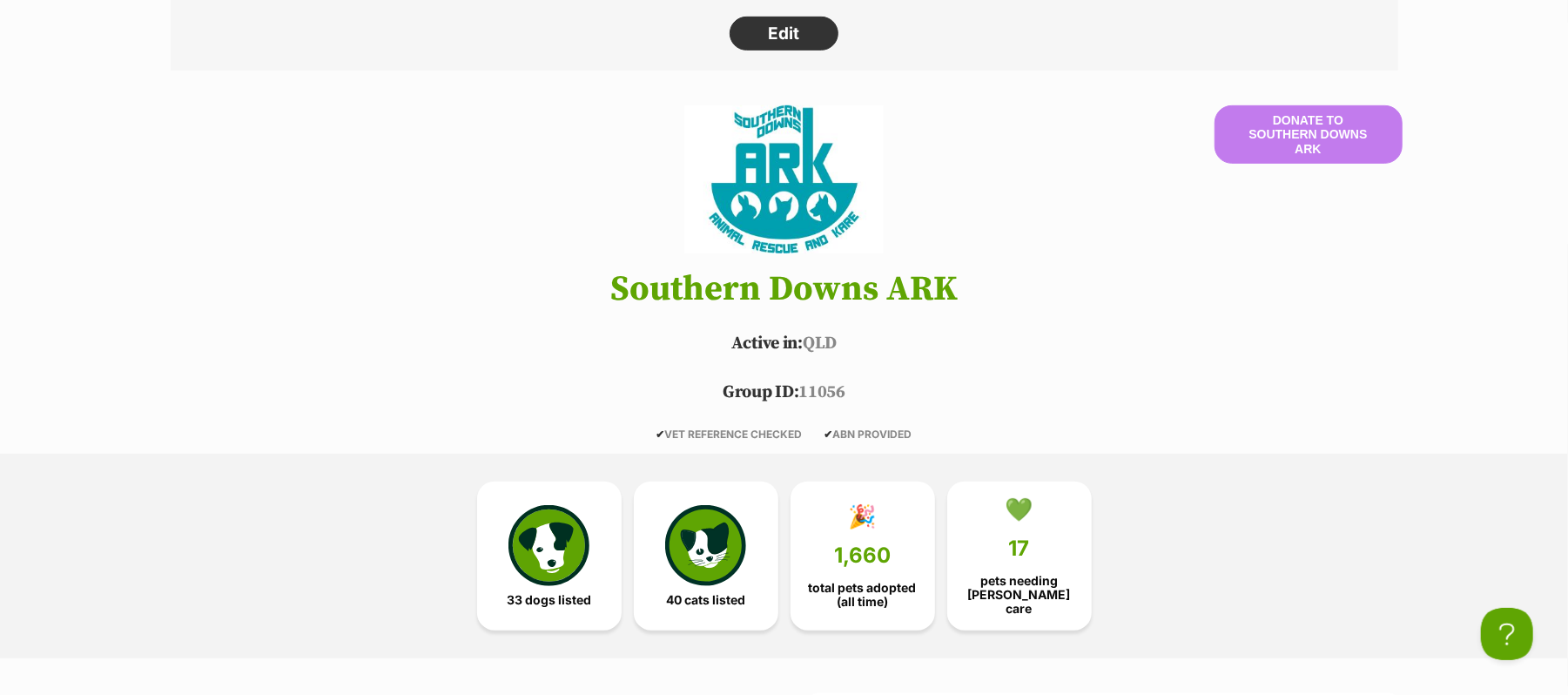
scroll to position [116, 0]
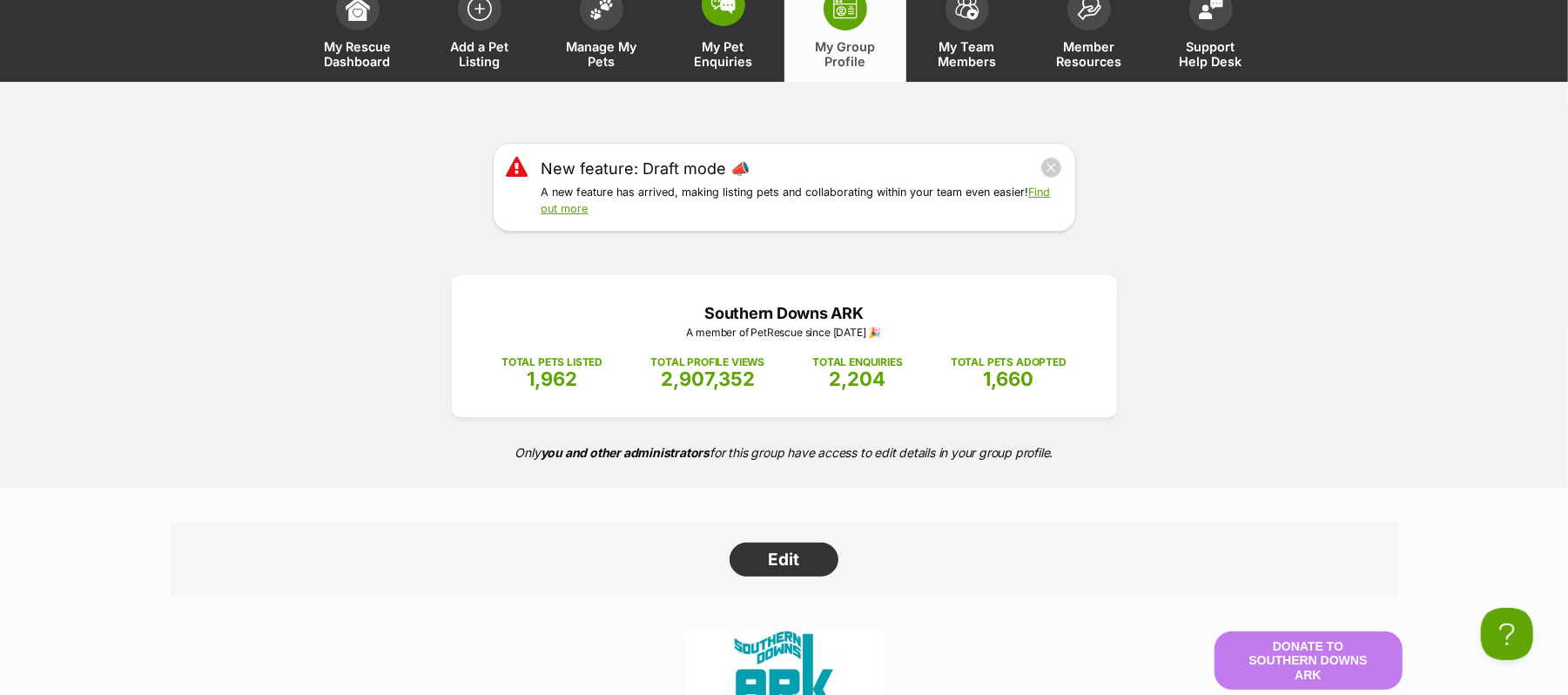
click at [715, 14] on img at bounding box center [723, 5] width 24 height 19
click at [970, 16] on img at bounding box center [967, 4] width 24 height 22
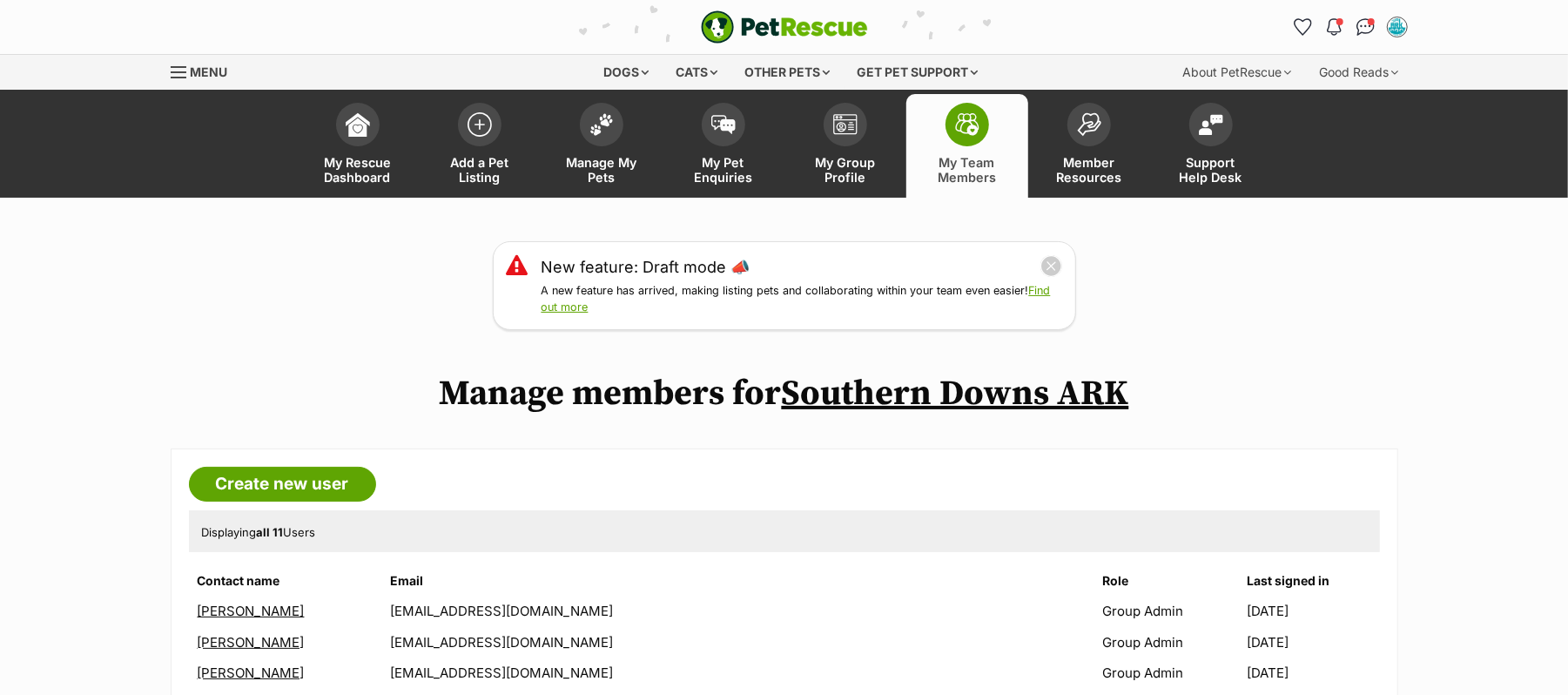
click at [954, 416] on link "Southern Downs ARK" at bounding box center [955, 393] width 347 height 44
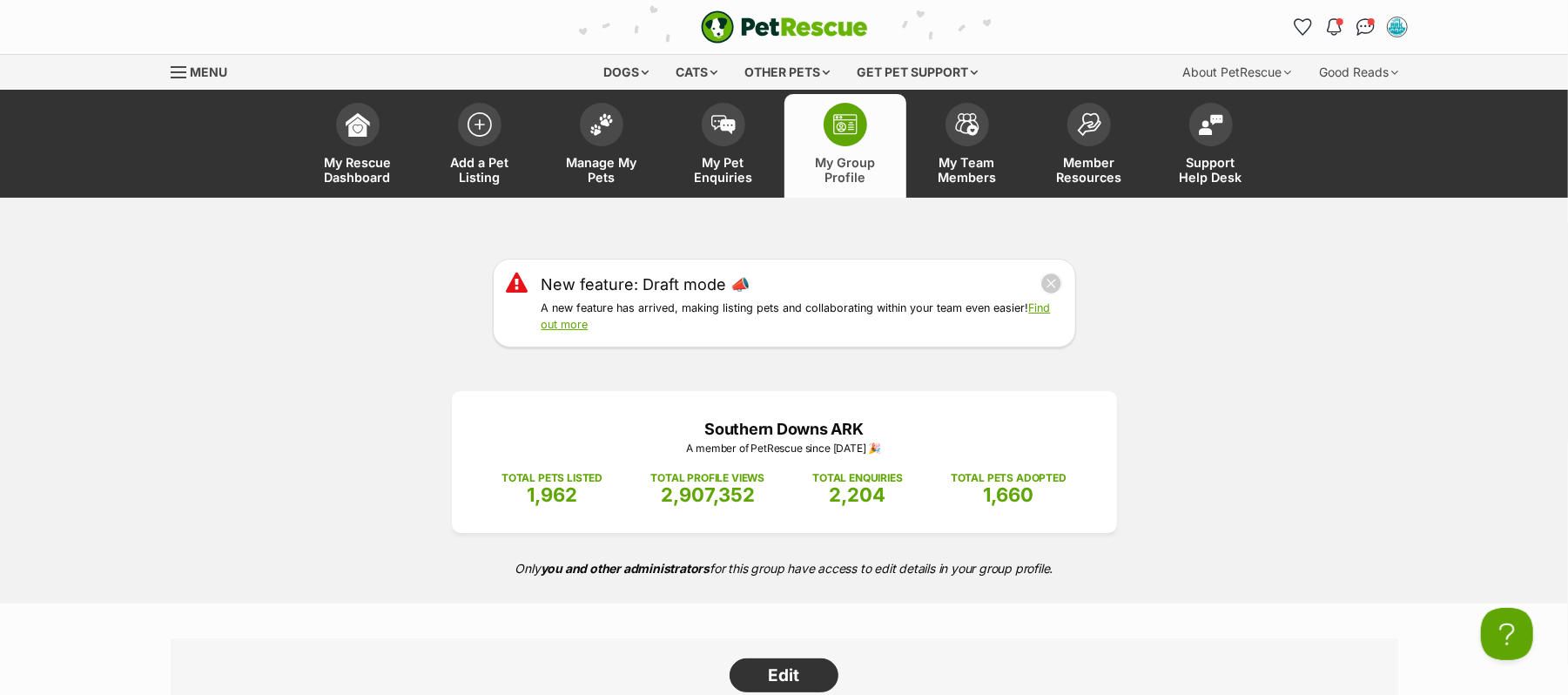
click at [858, 167] on link "My Group Profile" at bounding box center [844, 146] width 122 height 103
click at [959, 142] on span at bounding box center [967, 120] width 44 height 44
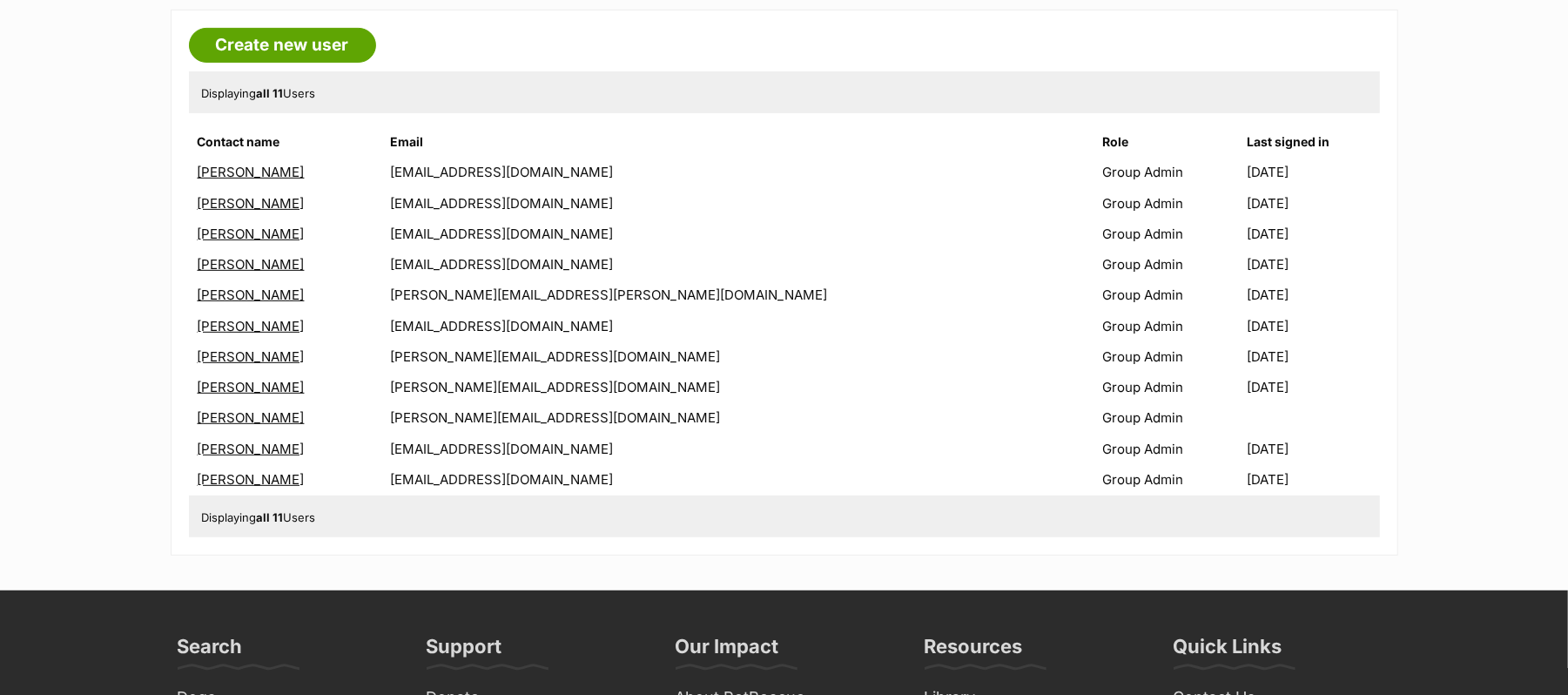
scroll to position [464, 0]
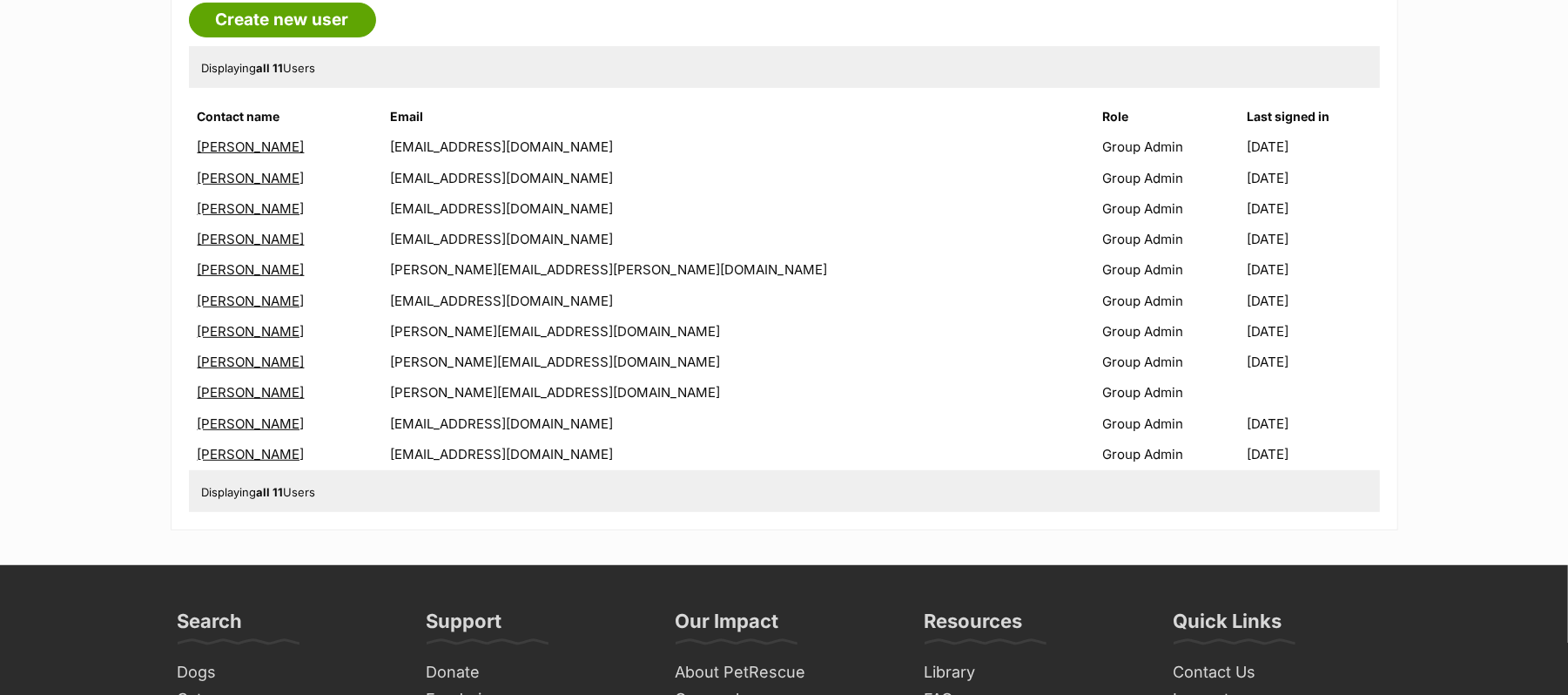
click at [249, 370] on link "[PERSON_NAME]" at bounding box center [251, 361] width 107 height 17
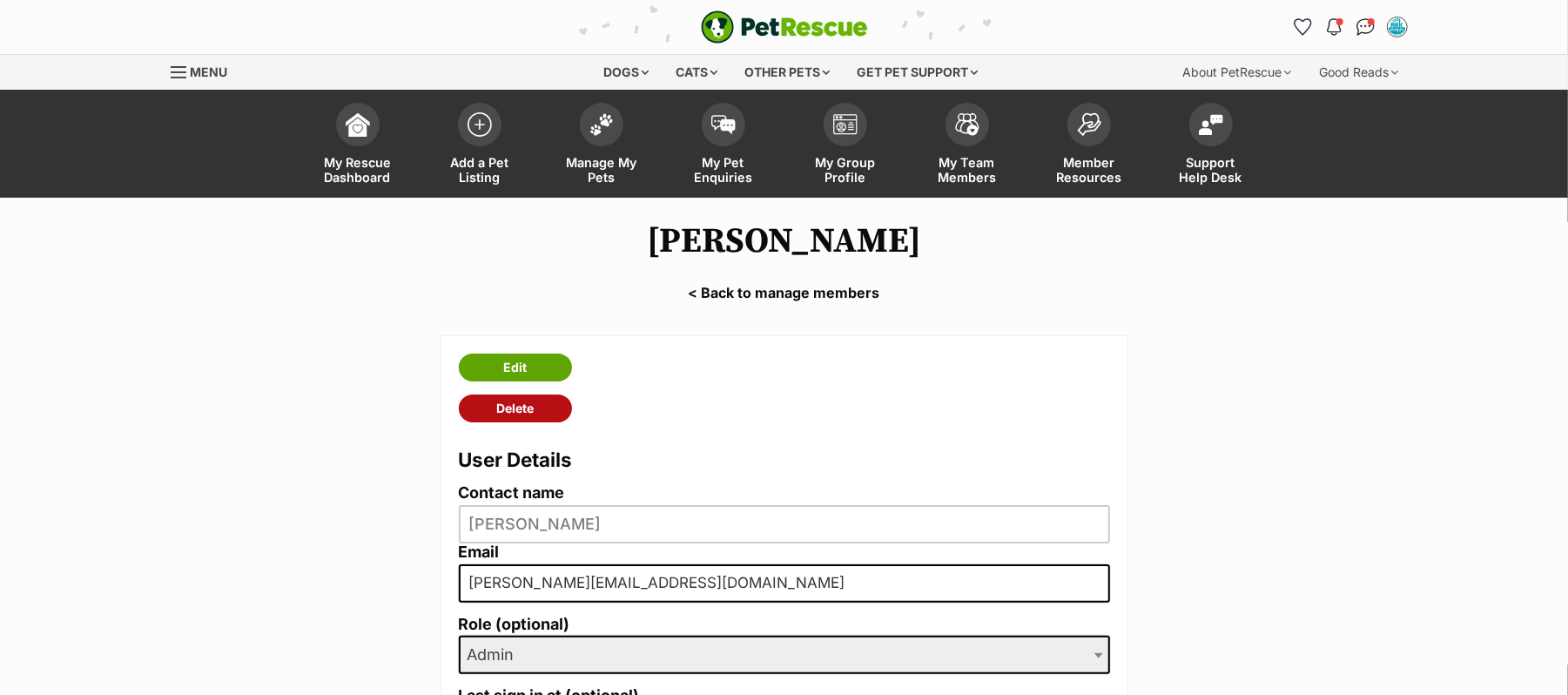
click at [523, 422] on link "Delete" at bounding box center [516, 408] width 113 height 28
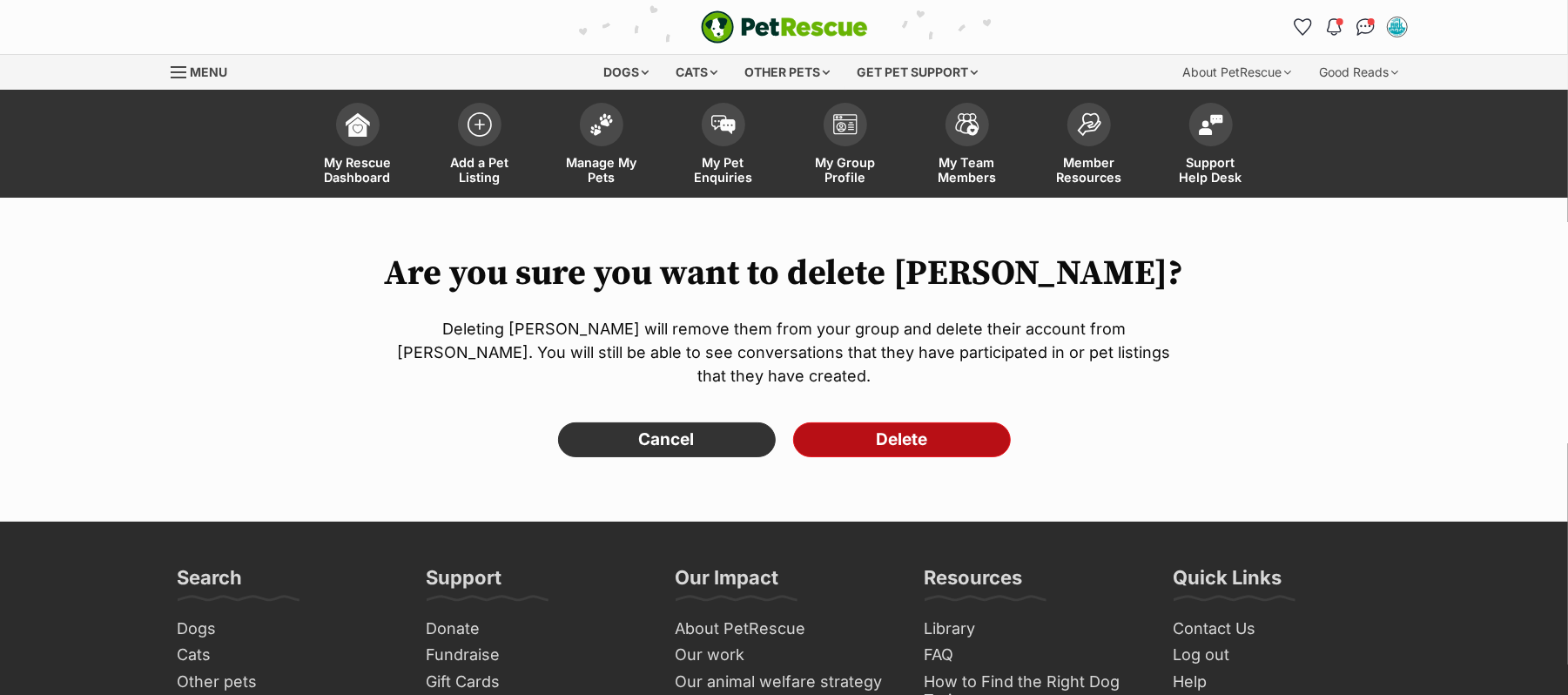
click at [898, 457] on input "Delete" at bounding box center [902, 440] width 218 height 35
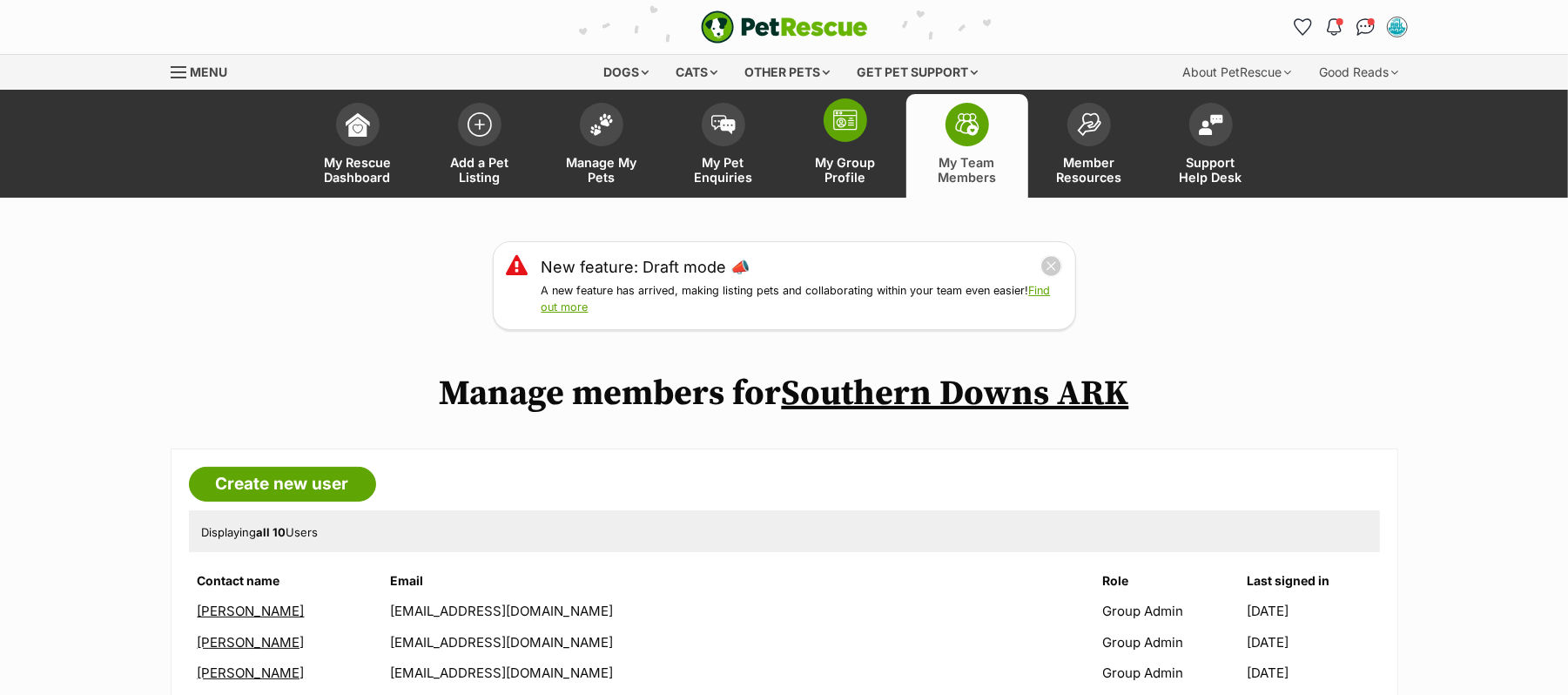
click at [842, 130] on img at bounding box center [844, 120] width 24 height 20
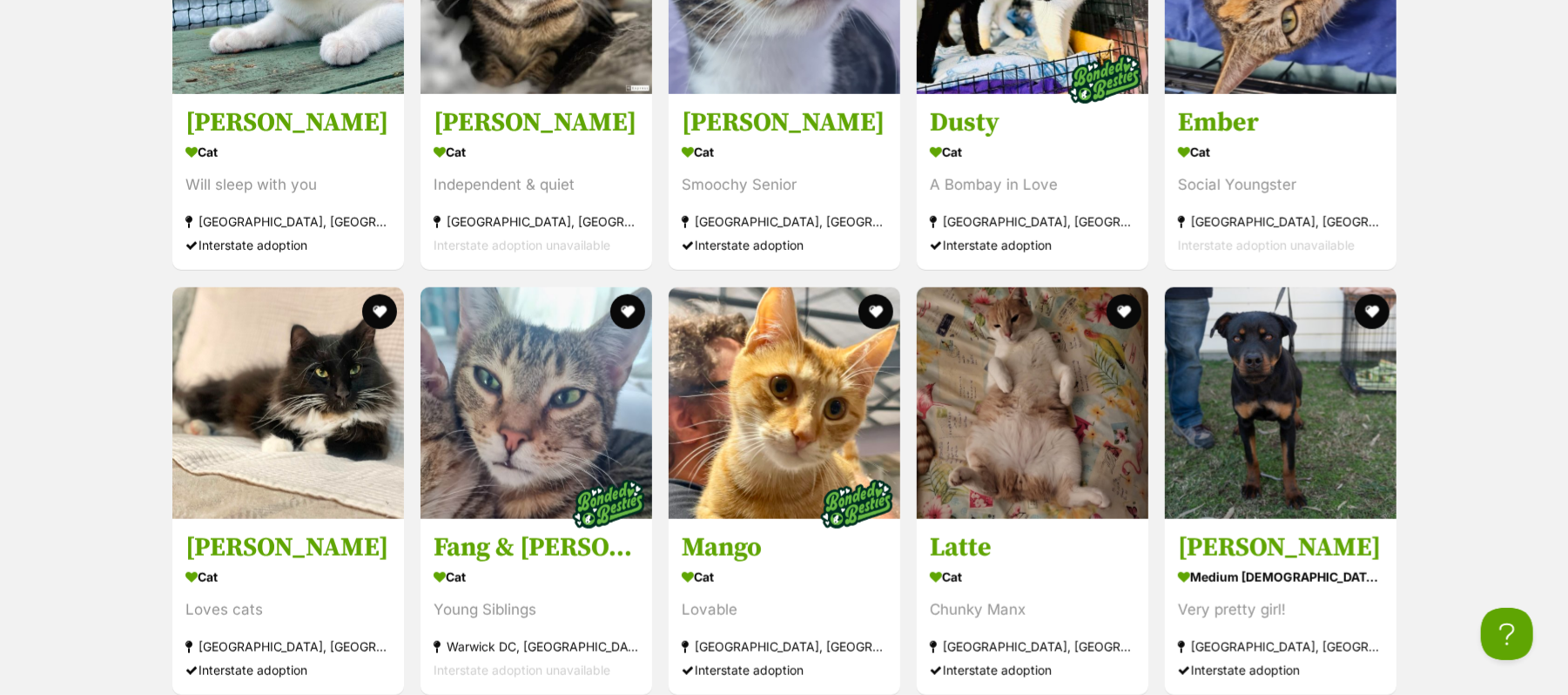
scroll to position [5690, 0]
